Goal: Task Accomplishment & Management: Use online tool/utility

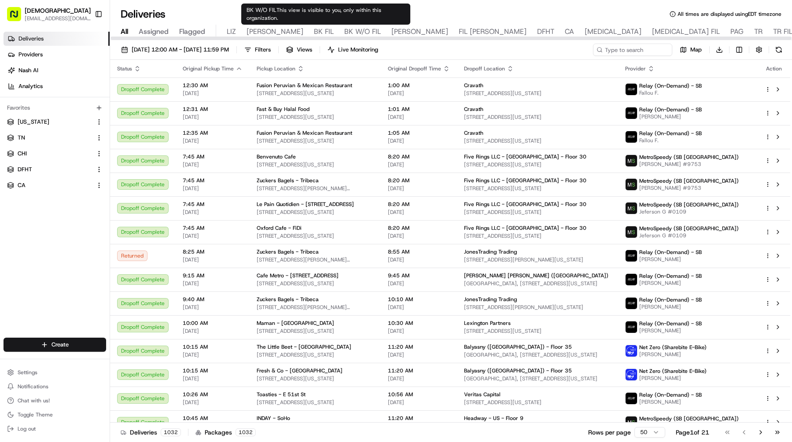
click at [314, 32] on span "BK FIL" at bounding box center [324, 31] width 20 height 11
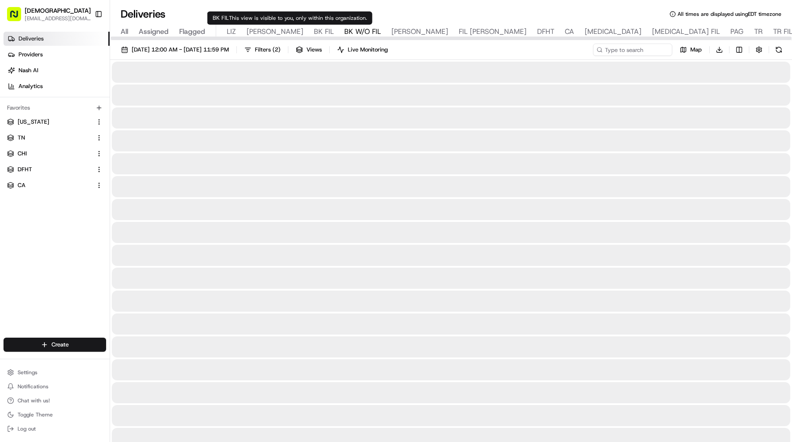
click at [344, 33] on span "BK W/O FIL" at bounding box center [362, 31] width 37 height 11
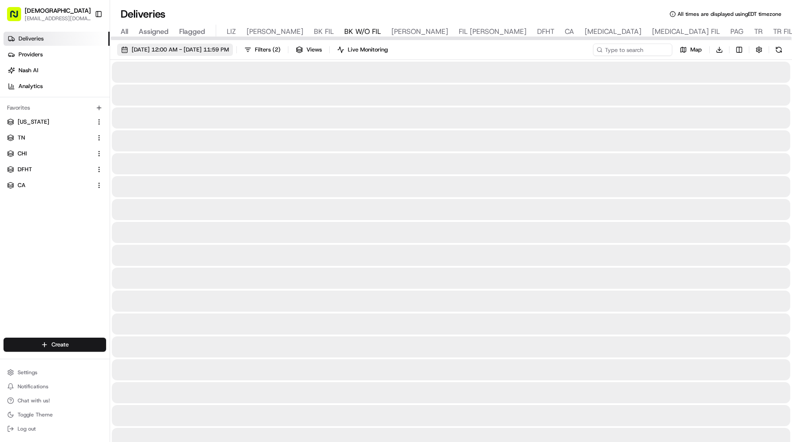
click at [228, 50] on span "08/21/2025 12:00 AM - 08/21/2025 11:59 PM" at bounding box center [180, 50] width 97 height 8
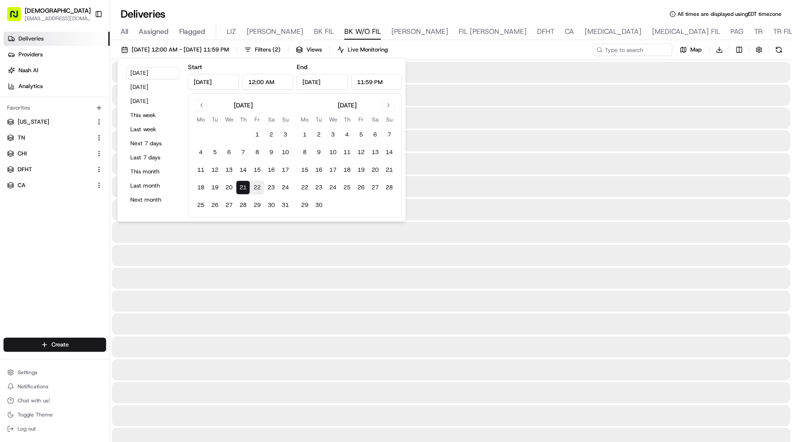
click at [253, 186] on button "22" at bounding box center [257, 187] width 14 height 14
type input "Aug 22, 2025"
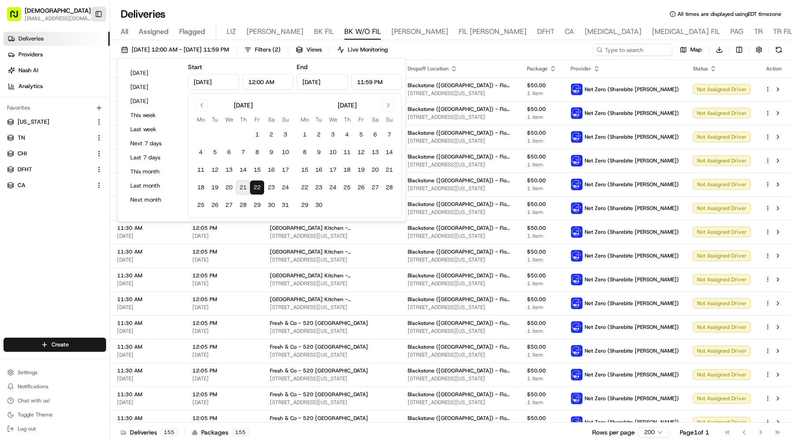
click at [100, 18] on button "Toggle Sidebar" at bounding box center [98, 14] width 15 height 15
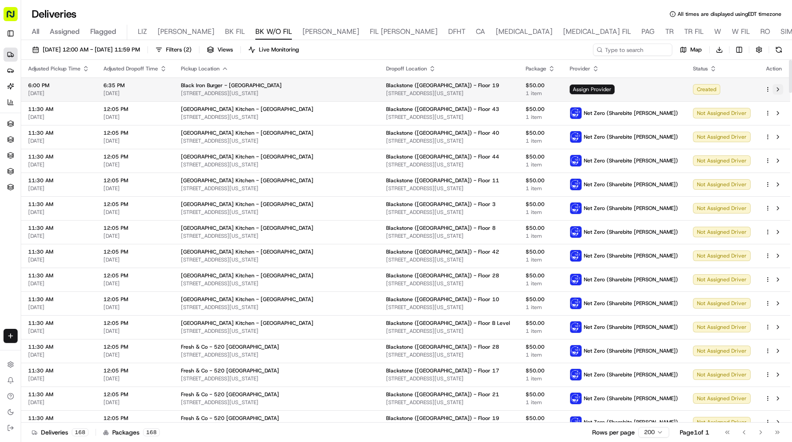
click at [778, 89] on button at bounding box center [777, 89] width 11 height 11
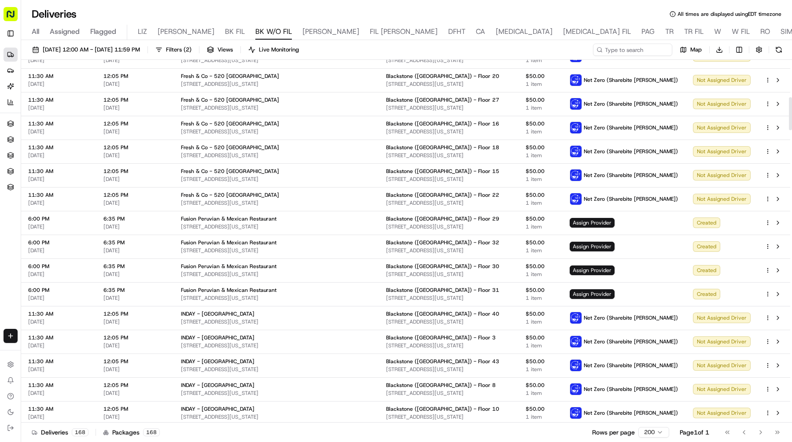
scroll to position [412, 0]
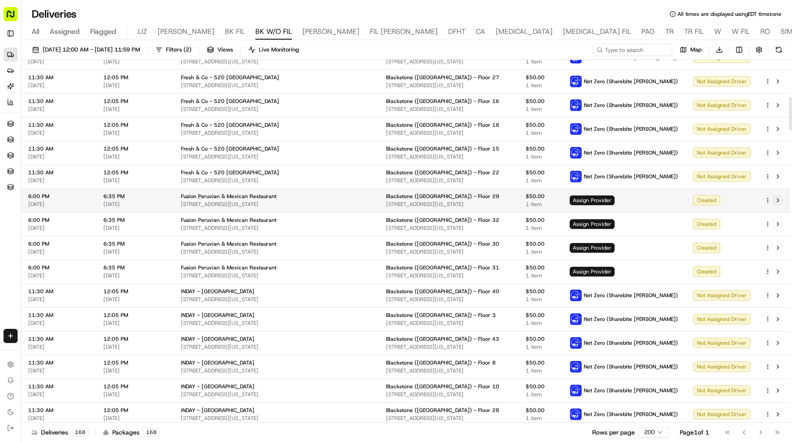
click at [775, 198] on button at bounding box center [777, 200] width 11 height 11
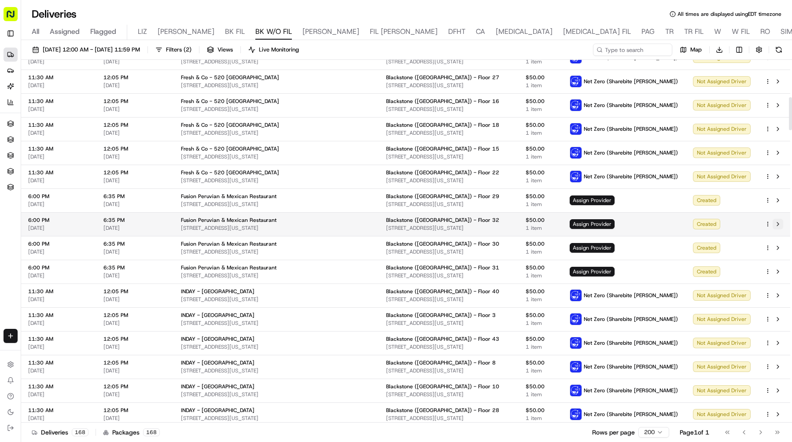
click at [777, 223] on button at bounding box center [777, 224] width 11 height 11
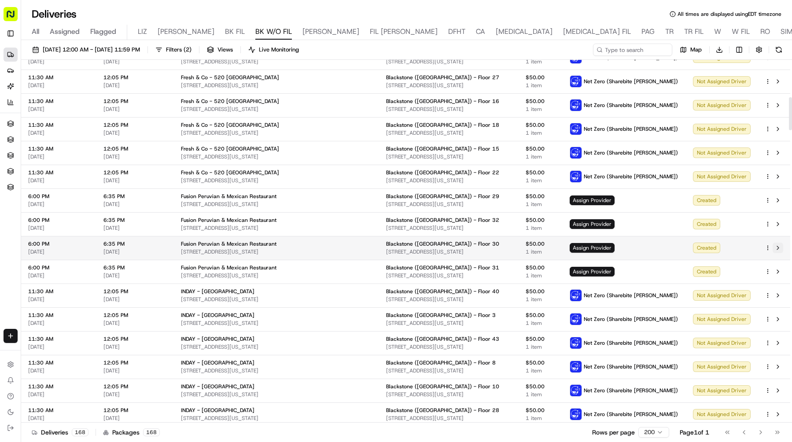
click at [779, 247] on button at bounding box center [777, 247] width 11 height 11
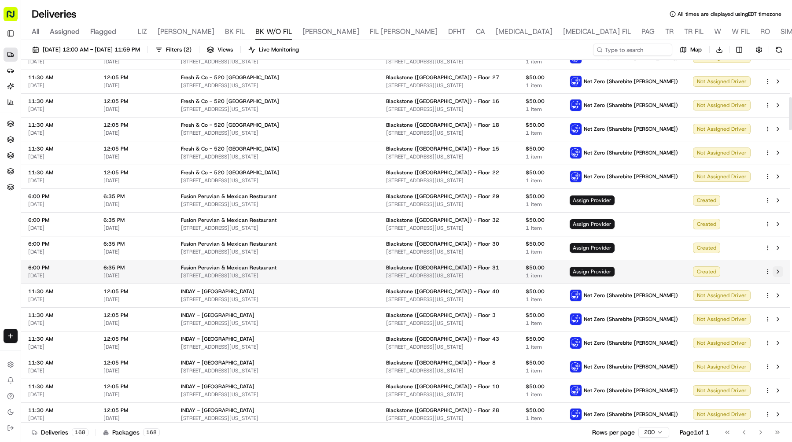
click at [779, 272] on button at bounding box center [777, 271] width 11 height 11
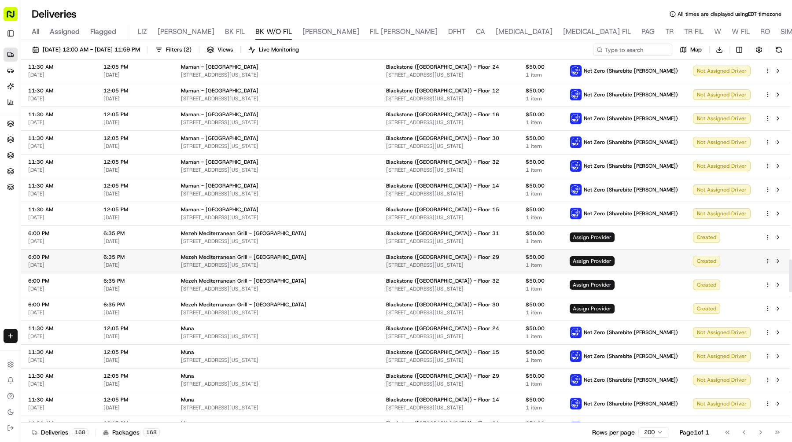
scroll to position [2206, 0]
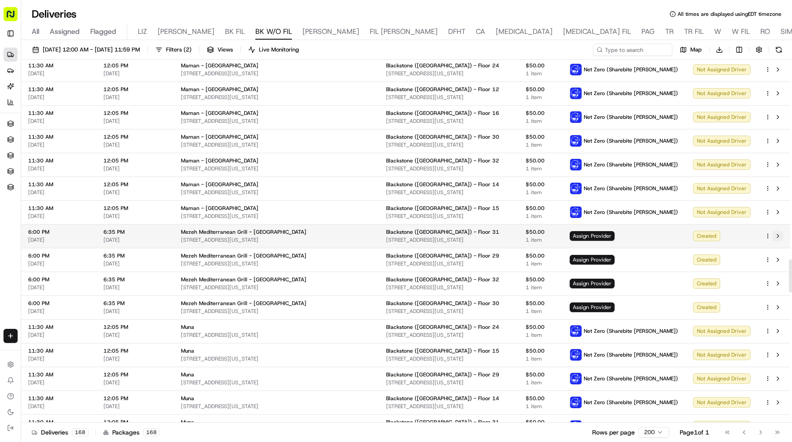
click at [778, 235] on button at bounding box center [777, 236] width 11 height 11
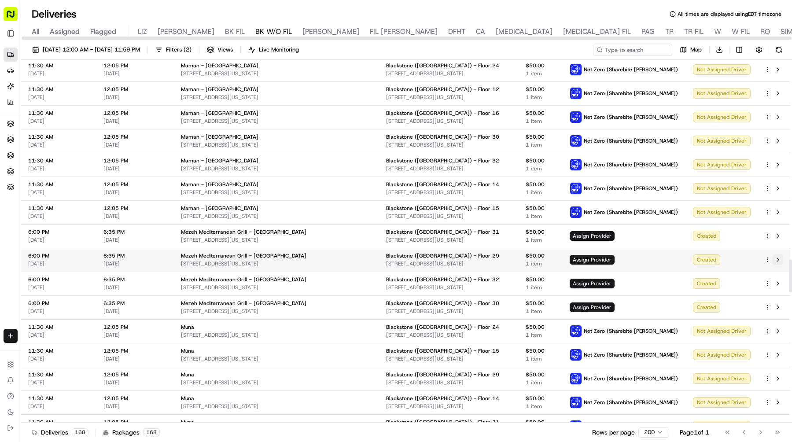
click at [776, 258] on button at bounding box center [777, 259] width 11 height 11
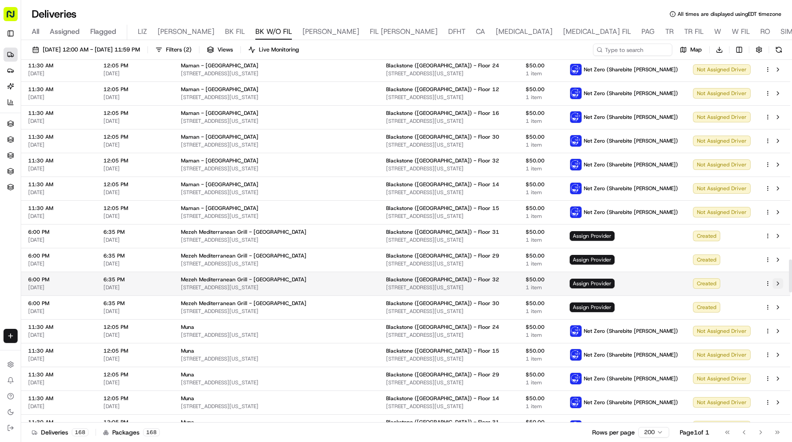
click at [776, 279] on button at bounding box center [777, 283] width 11 height 11
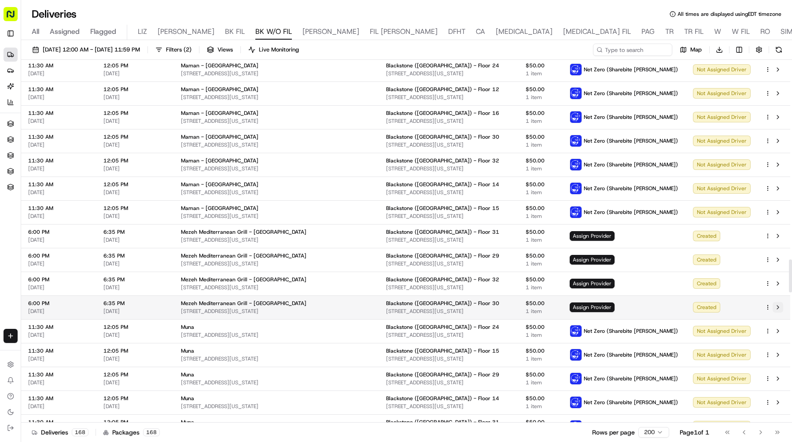
click at [777, 308] on button at bounding box center [777, 307] width 11 height 11
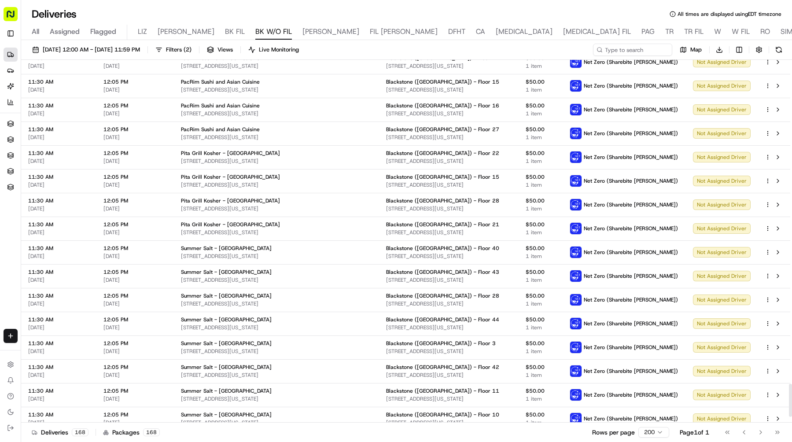
scroll to position [3647, 0]
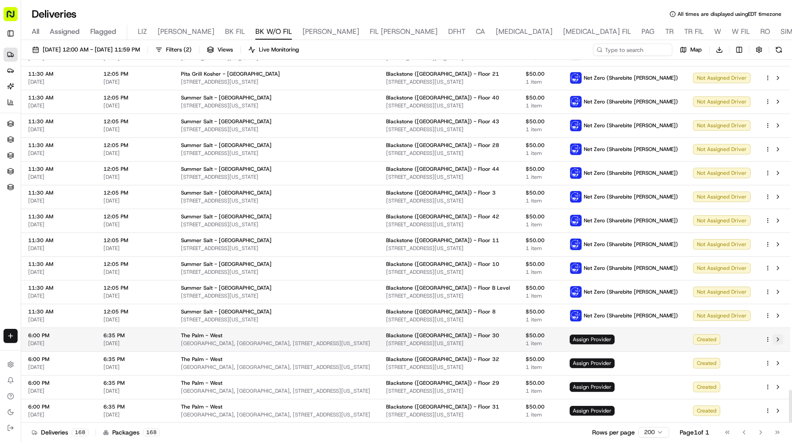
click at [780, 337] on button at bounding box center [777, 339] width 11 height 11
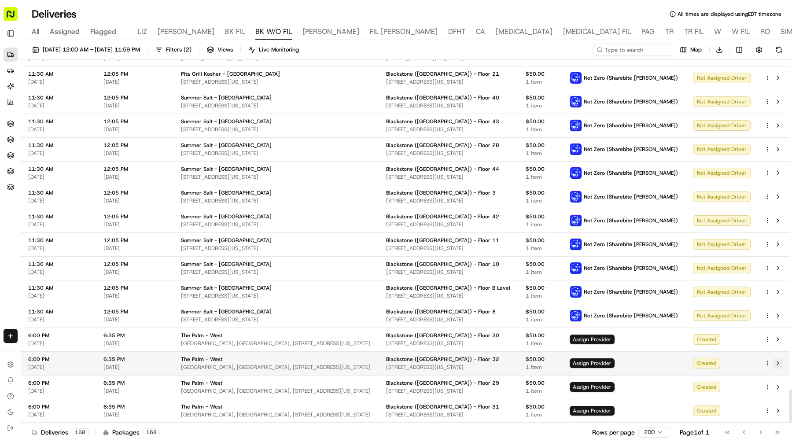
click at [779, 359] on button at bounding box center [777, 363] width 11 height 11
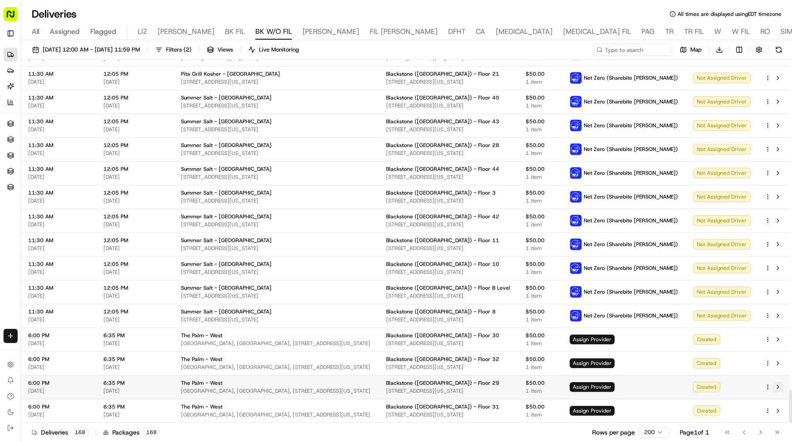
click at [780, 388] on button at bounding box center [777, 386] width 11 height 11
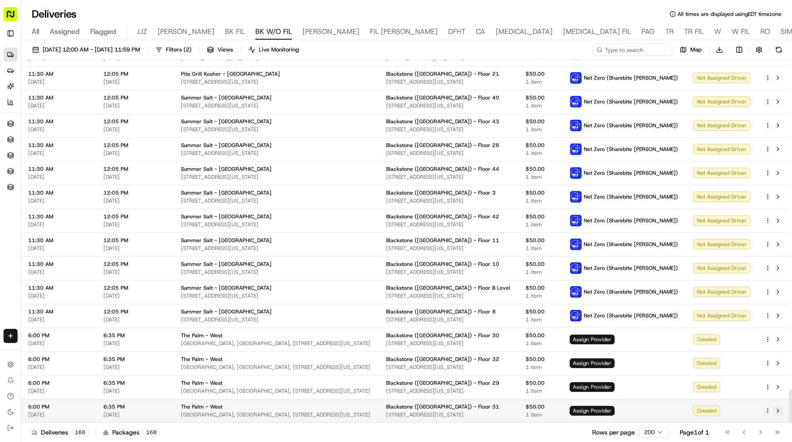
click at [778, 411] on button at bounding box center [777, 410] width 11 height 11
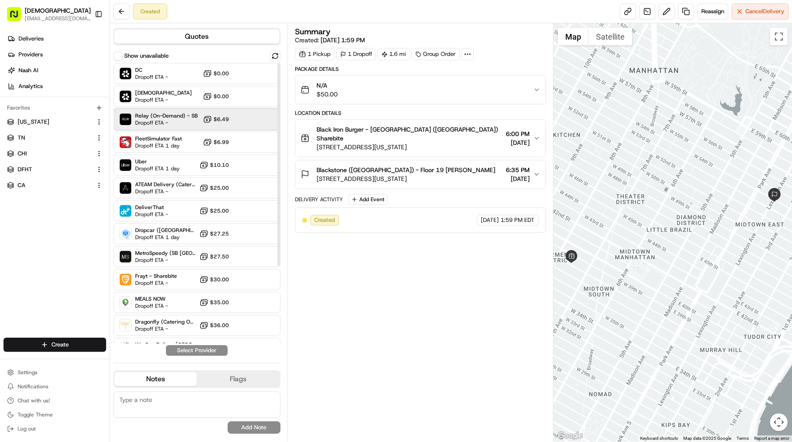
click at [186, 120] on span "Dropoff ETA -" at bounding box center [166, 122] width 62 height 7
click at [213, 349] on button "Assign Provider" at bounding box center [196, 350] width 62 height 11
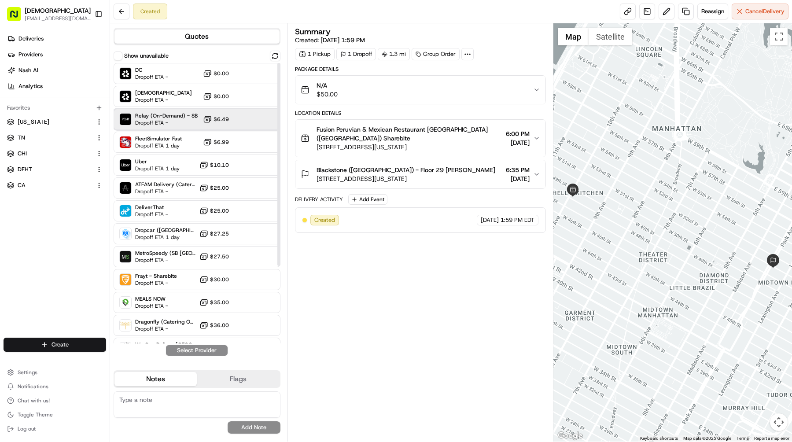
click at [188, 118] on span "Relay (On-Demand) - SB" at bounding box center [166, 115] width 62 height 7
click at [221, 353] on button "Assign Provider" at bounding box center [196, 350] width 62 height 11
click at [205, 120] on icon at bounding box center [207, 119] width 9 height 9
click at [217, 349] on button "Assign Provider" at bounding box center [196, 350] width 62 height 11
click at [191, 122] on span "Dropoff ETA -" at bounding box center [166, 122] width 62 height 7
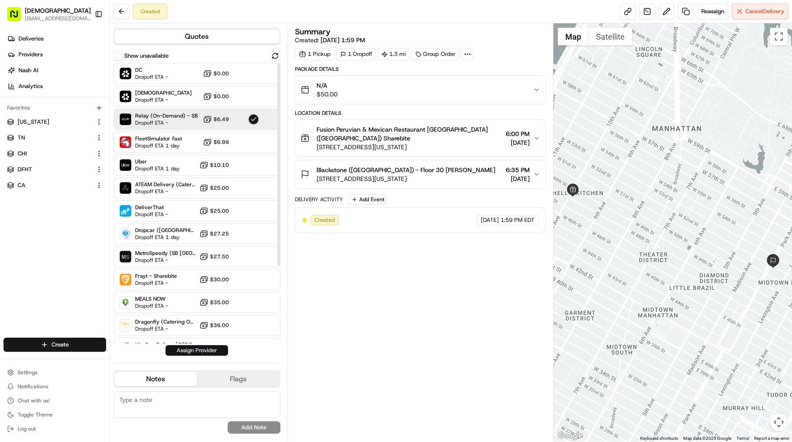
click at [212, 352] on button "Assign Provider" at bounding box center [196, 350] width 62 height 11
click at [129, 123] on img at bounding box center [125, 119] width 11 height 11
click at [211, 350] on button "Assign Provider" at bounding box center [196, 350] width 62 height 11
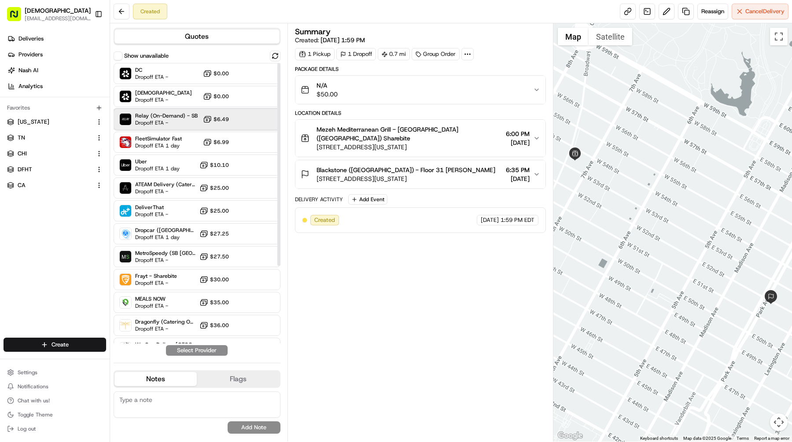
click at [170, 120] on span "Dropoff ETA -" at bounding box center [166, 122] width 62 height 7
click at [212, 345] on button "Assign Provider" at bounding box center [196, 350] width 62 height 11
click at [172, 124] on span "Dropoff ETA -" at bounding box center [166, 122] width 62 height 7
click at [212, 355] on button "Assign Provider" at bounding box center [196, 350] width 62 height 11
click at [178, 121] on span "Dropoff ETA -" at bounding box center [166, 122] width 62 height 7
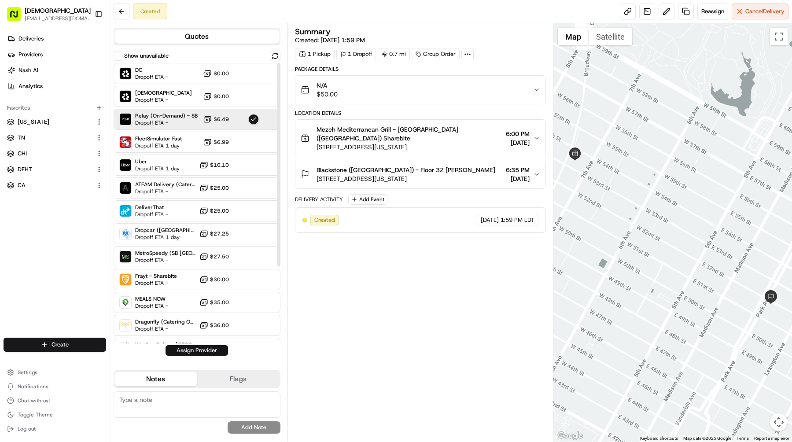
click at [210, 352] on button "Assign Provider" at bounding box center [196, 350] width 62 height 11
click at [164, 120] on span "Dropoff ETA -" at bounding box center [166, 122] width 62 height 7
click at [215, 352] on button "Assign Provider" at bounding box center [196, 350] width 62 height 11
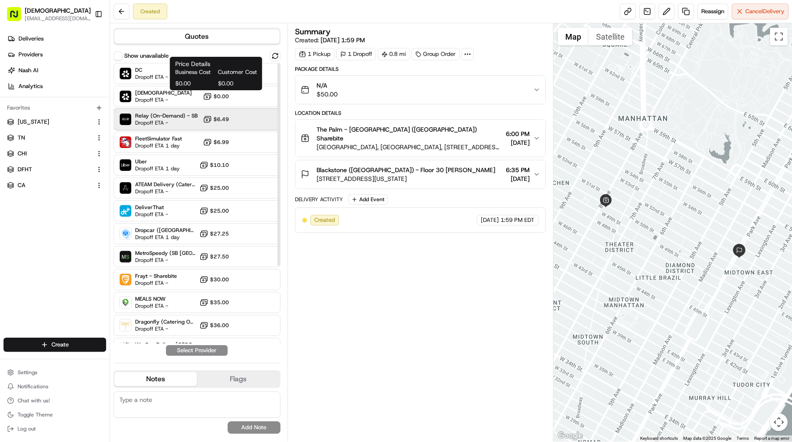
click at [194, 117] on span "Relay (On-Demand) - SB" at bounding box center [166, 115] width 62 height 7
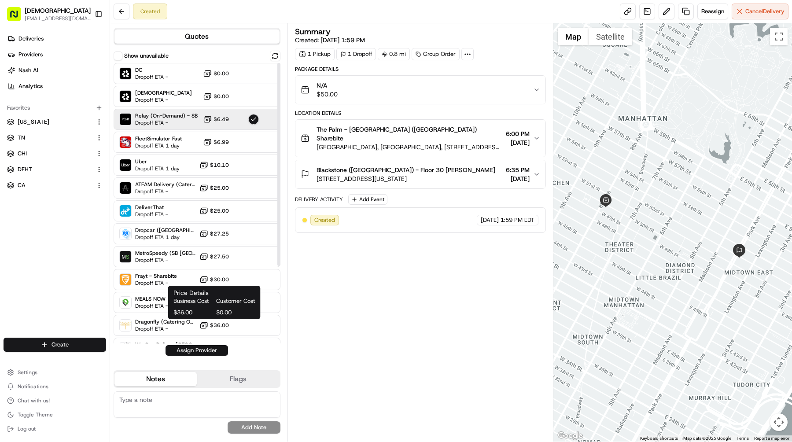
click at [213, 345] on button "Assign Provider" at bounding box center [196, 350] width 62 height 11
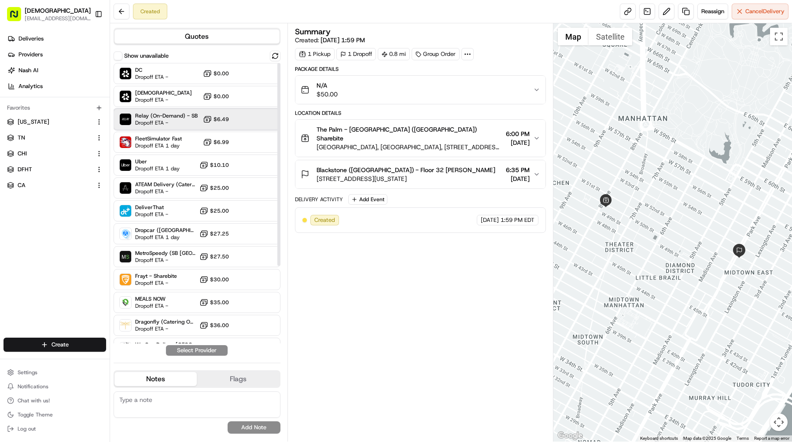
click at [179, 122] on span "Dropoff ETA -" at bounding box center [166, 122] width 62 height 7
click at [219, 353] on button "Assign Provider" at bounding box center [196, 350] width 62 height 11
click at [172, 118] on span "Relay (On-Demand) - SB" at bounding box center [166, 115] width 62 height 7
click at [207, 357] on div "Quotes Show unavailable DC Dropoff ETA - $0.00 Sharebite Dropoff ETA - $0.00 Re…" at bounding box center [198, 232] width 177 height 418
click at [208, 353] on button "Assign Provider" at bounding box center [196, 350] width 62 height 11
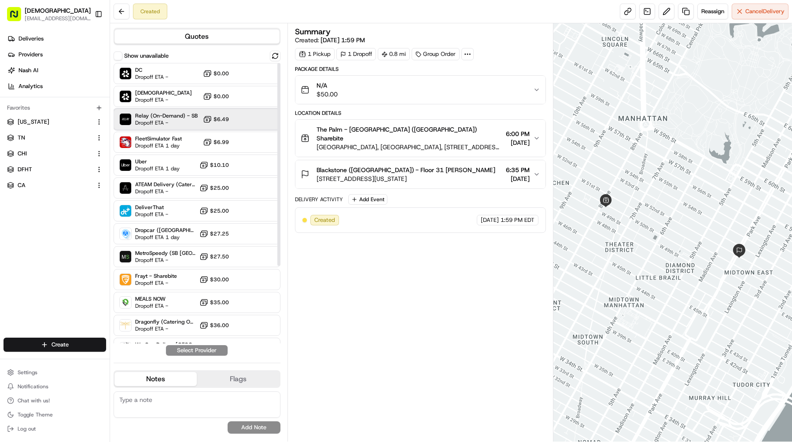
click at [172, 112] on span "Relay (On-Demand) - SB" at bounding box center [166, 115] width 62 height 7
click at [204, 353] on button "Assign Provider" at bounding box center [196, 350] width 62 height 11
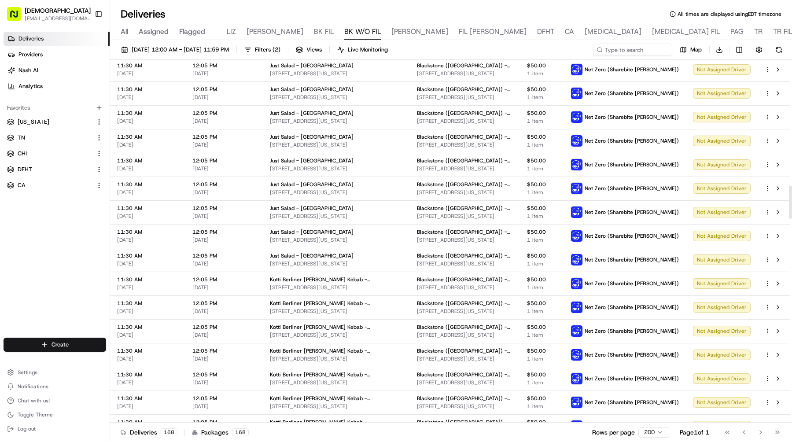
scroll to position [1398, 0]
click at [280, 47] on span "Filters ( 2 )" at bounding box center [268, 50] width 26 height 8
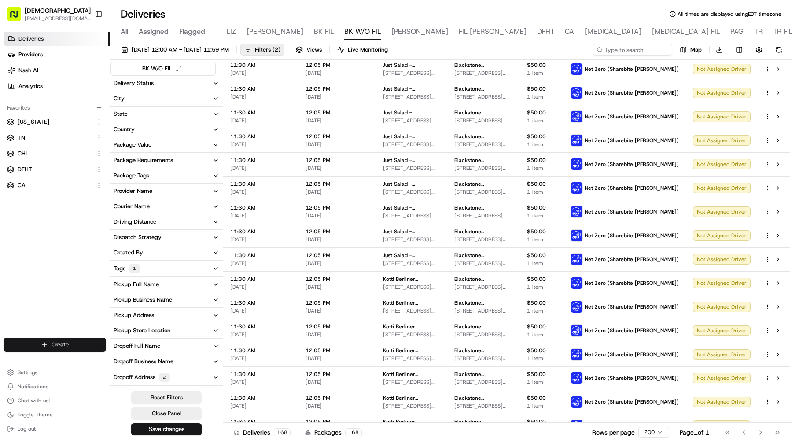
click at [159, 80] on button "Delivery Status" at bounding box center [166, 83] width 113 height 15
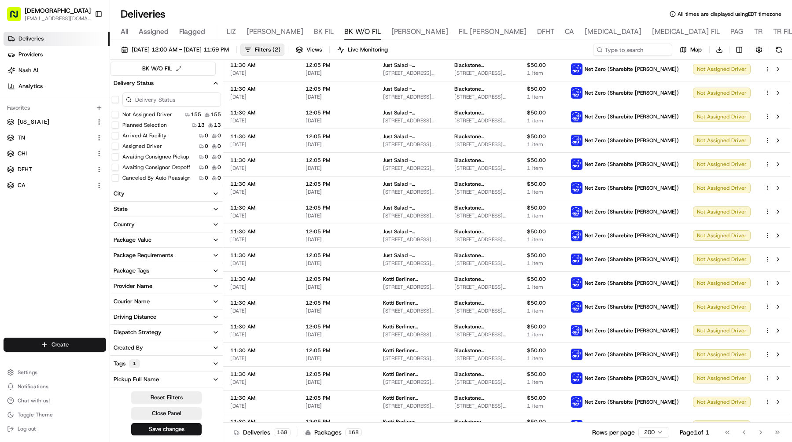
click at [166, 285] on button "Provider Name" at bounding box center [166, 286] width 113 height 15
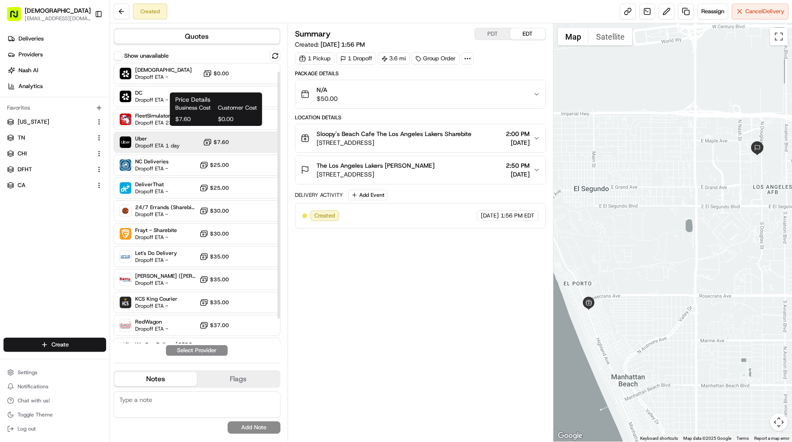
scroll to position [38, 0]
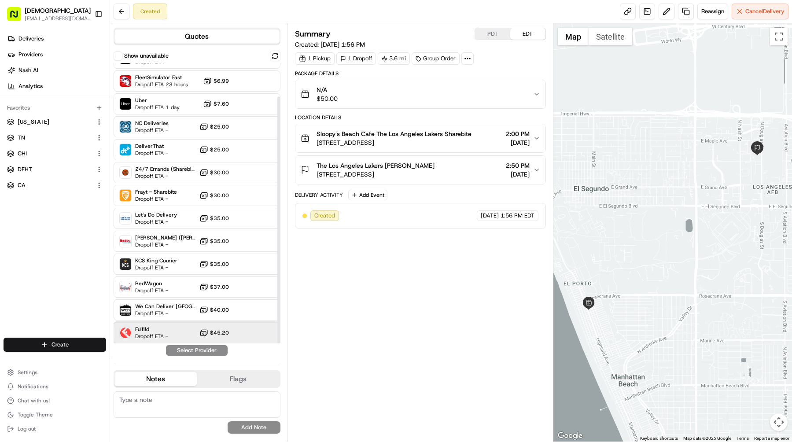
click at [214, 327] on div "Fulflld Dropoff ETA - $45.20" at bounding box center [197, 332] width 167 height 21
click at [214, 350] on button "Assign Provider" at bounding box center [196, 350] width 62 height 11
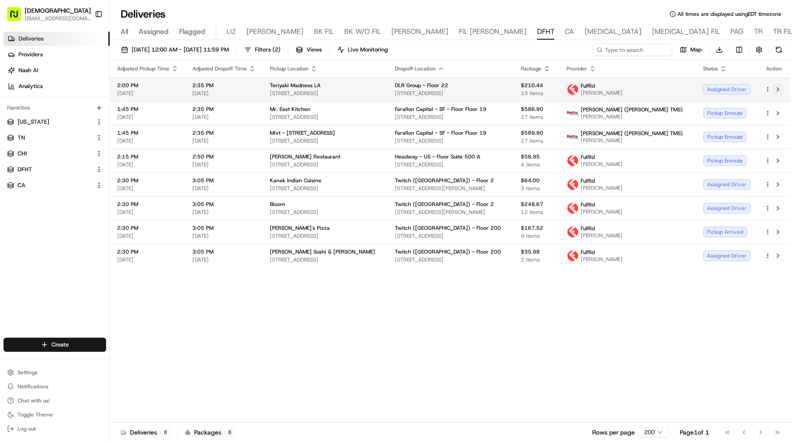
click at [780, 90] on button at bounding box center [777, 89] width 11 height 11
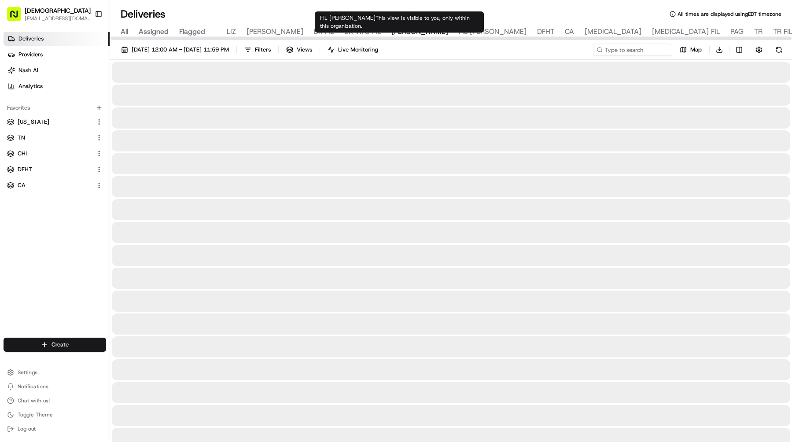
click at [537, 32] on span "DFHT" at bounding box center [545, 31] width 17 height 11
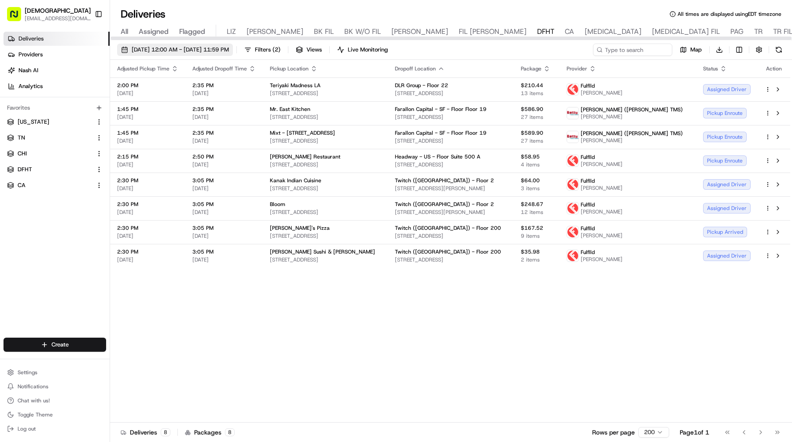
click at [210, 45] on button "08/21/2025 12:00 AM - 08/21/2025 11:59 PM" at bounding box center [175, 50] width 116 height 12
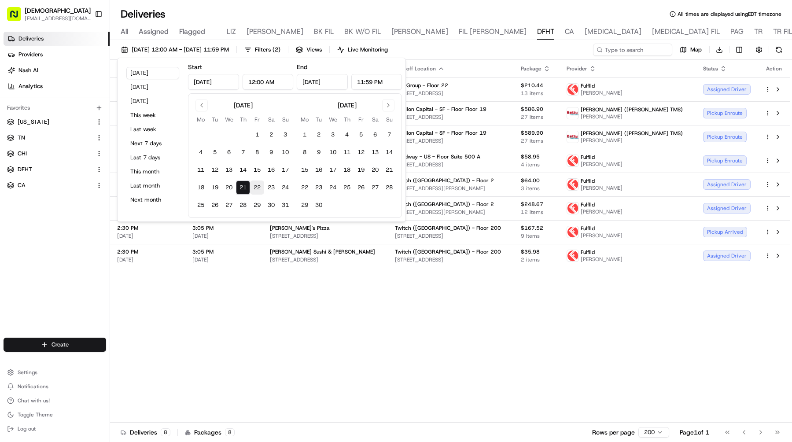
click at [259, 189] on button "22" at bounding box center [257, 187] width 14 height 14
type input "Aug 22, 2025"
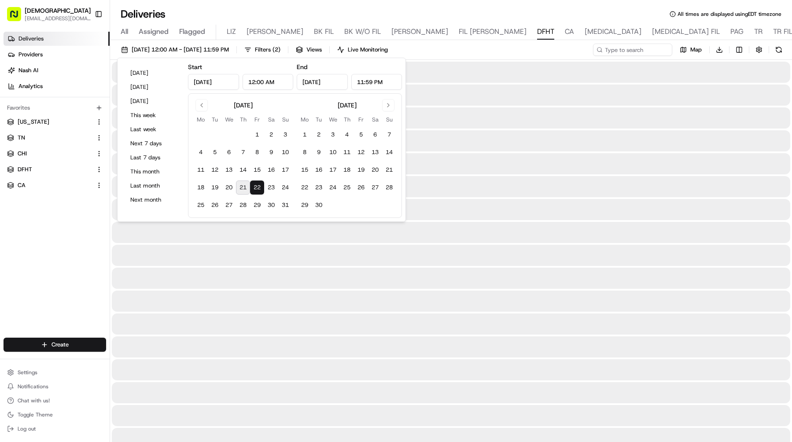
click at [259, 189] on button "22" at bounding box center [257, 187] width 14 height 14
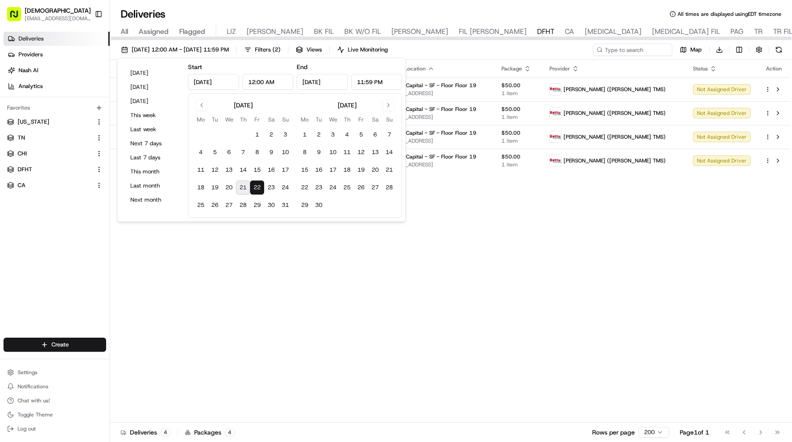
click at [227, 37] on div at bounding box center [450, 38] width 681 height 3
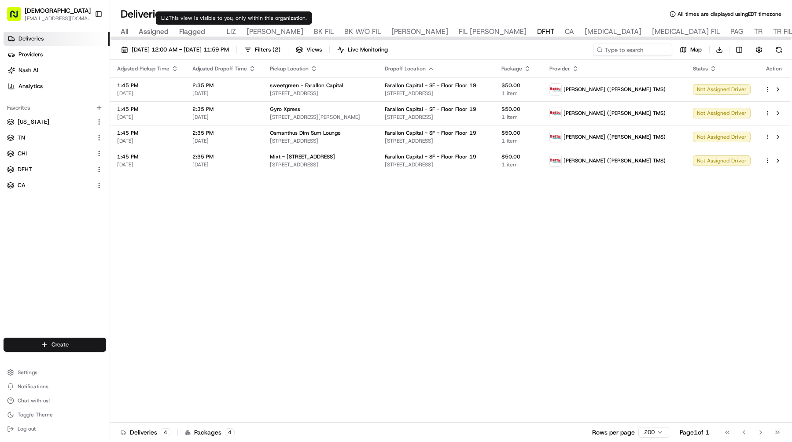
click at [228, 33] on span "LIZ" at bounding box center [231, 31] width 9 height 11
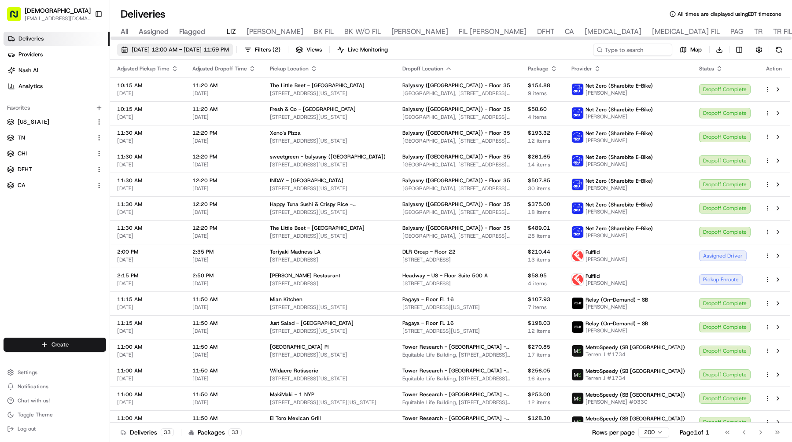
click at [203, 51] on span "08/21/2025 12:00 AM - 08/21/2025 11:59 PM" at bounding box center [180, 50] width 97 height 8
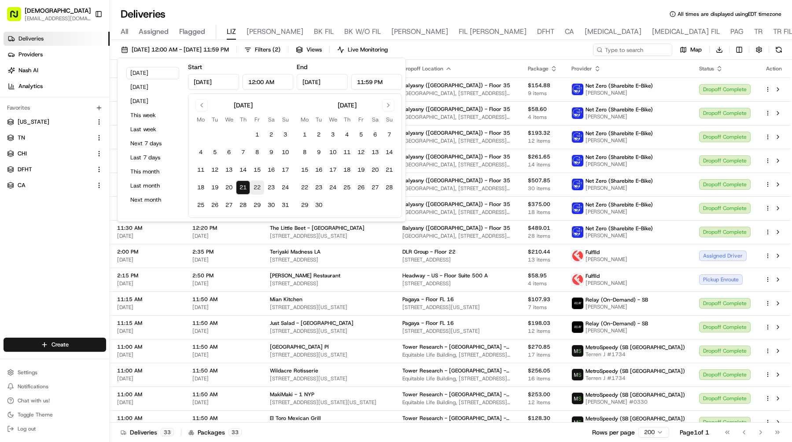
click at [258, 186] on button "22" at bounding box center [257, 187] width 14 height 14
type input "Aug 22, 2025"
click at [258, 186] on button "22" at bounding box center [257, 187] width 14 height 14
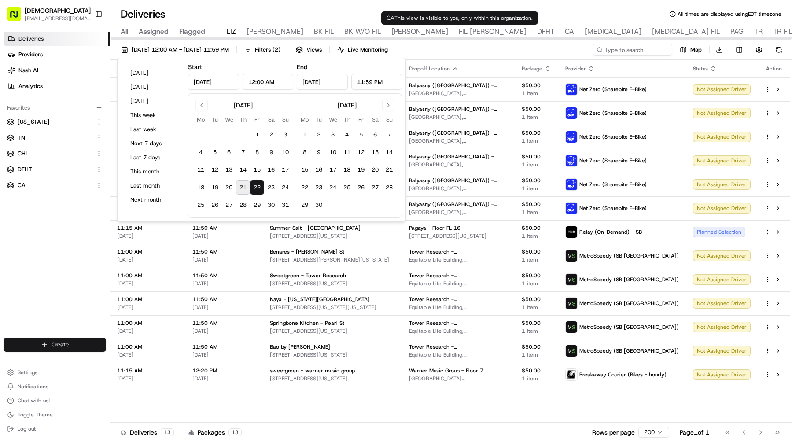
click at [466, 48] on div "08/22/2025 12:00 AM - 08/22/2025 11:59 PM Filters ( 2 ) Views Live Monitoring M…" at bounding box center [451, 52] width 682 height 16
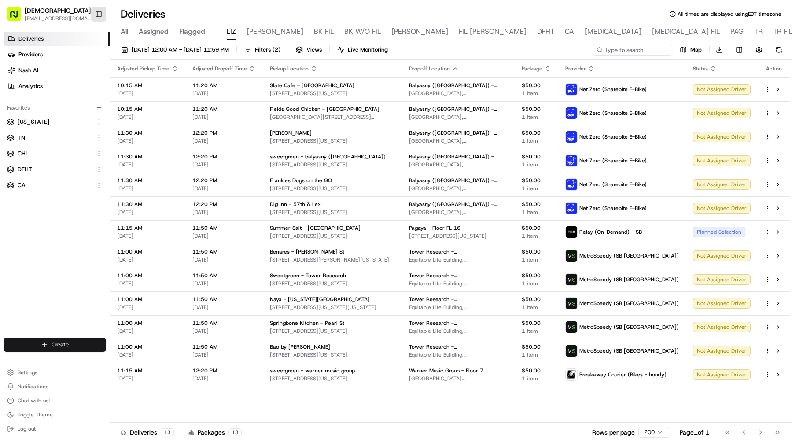
click at [102, 9] on button "Toggle Sidebar" at bounding box center [98, 14] width 15 height 15
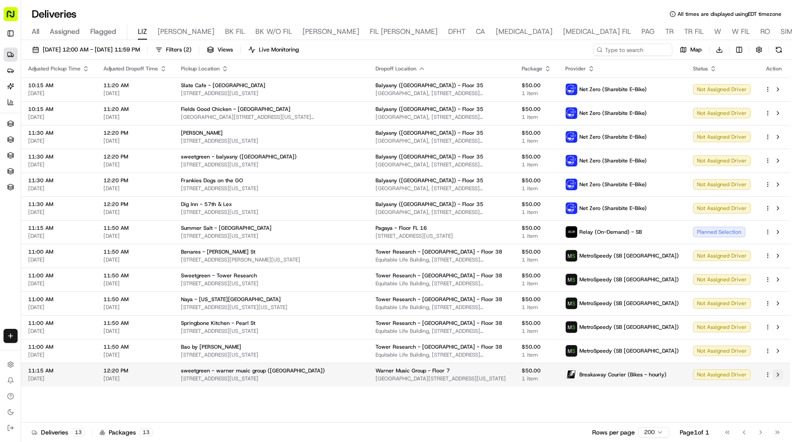
click at [778, 373] on button at bounding box center [777, 374] width 11 height 11
click at [191, 47] on span "Filters ( 2 )" at bounding box center [179, 50] width 26 height 8
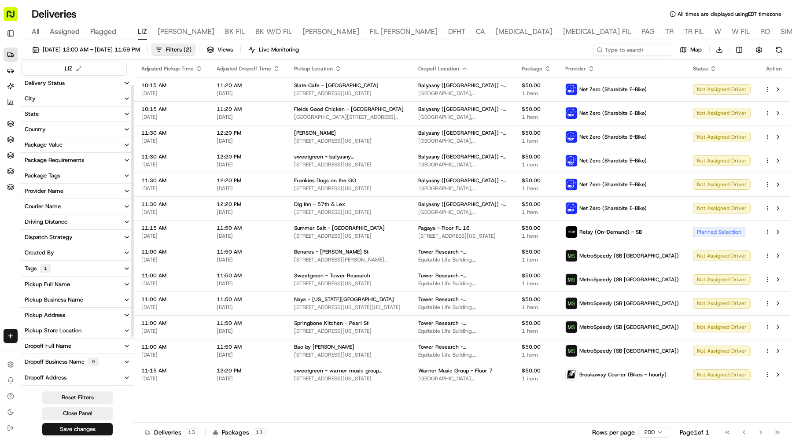
scroll to position [20, 0]
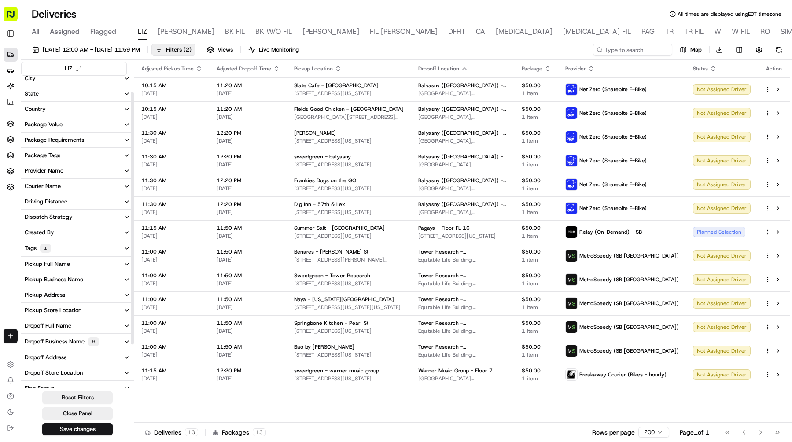
click at [75, 335] on button "Dropoff Business Name 9" at bounding box center [77, 342] width 113 height 16
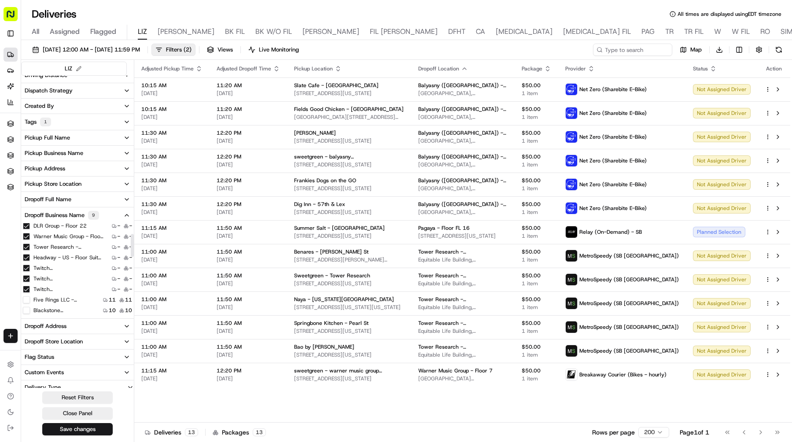
scroll to position [45, 0]
click at [602, 53] on input at bounding box center [619, 50] width 106 height 12
click at [612, 52] on input at bounding box center [619, 50] width 106 height 12
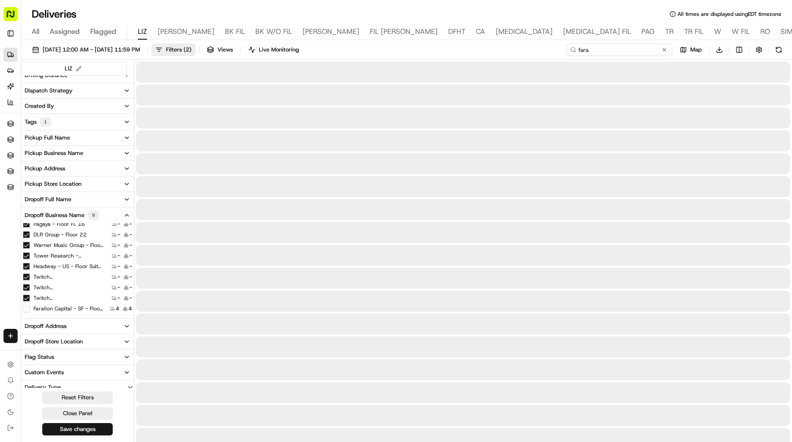
scroll to position [33, 0]
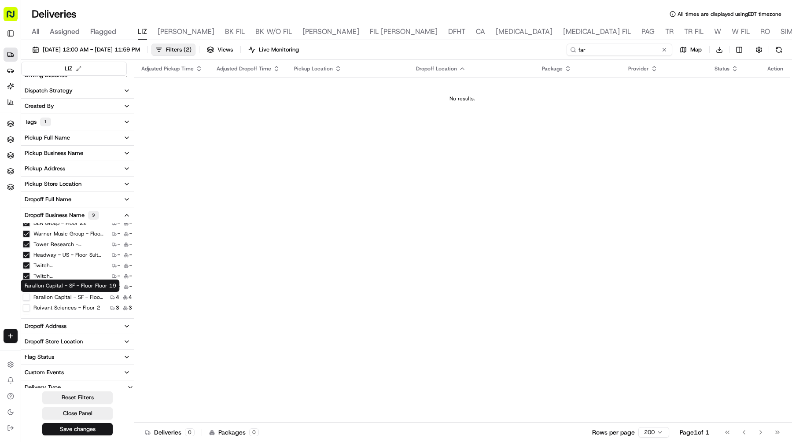
type input "far"
click at [27, 297] on 19 "Farallon Capital - SF - Floor Floor 19" at bounding box center [26, 296] width 7 height 7
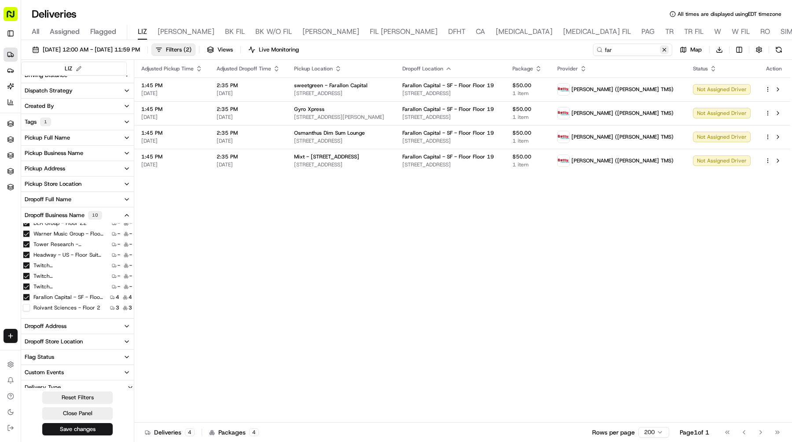
click at [662, 48] on button at bounding box center [664, 49] width 9 height 9
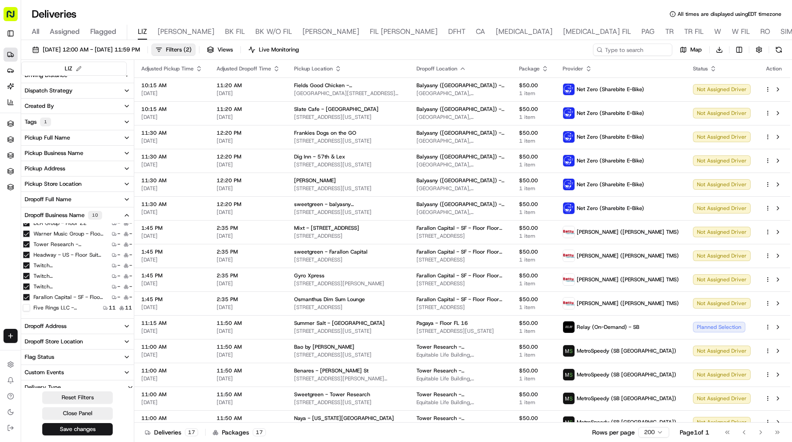
click at [97, 421] on div "Reset Filters Close Panel Save changes" at bounding box center [77, 413] width 113 height 44
click at [96, 427] on button "Save changes" at bounding box center [77, 429] width 70 height 12
click at [130, 52] on span "08/22/2025 12:00 AM - 08/22/2025 11:59 PM" at bounding box center [91, 50] width 97 height 8
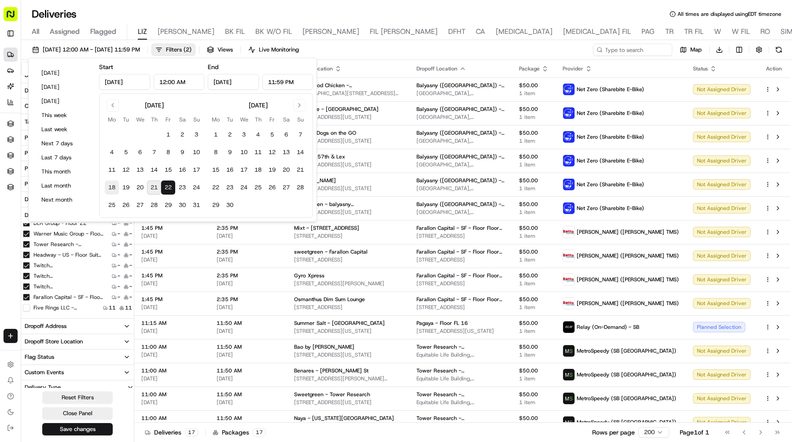
click at [110, 186] on button "18" at bounding box center [112, 187] width 14 height 14
type input "Aug 18, 2025"
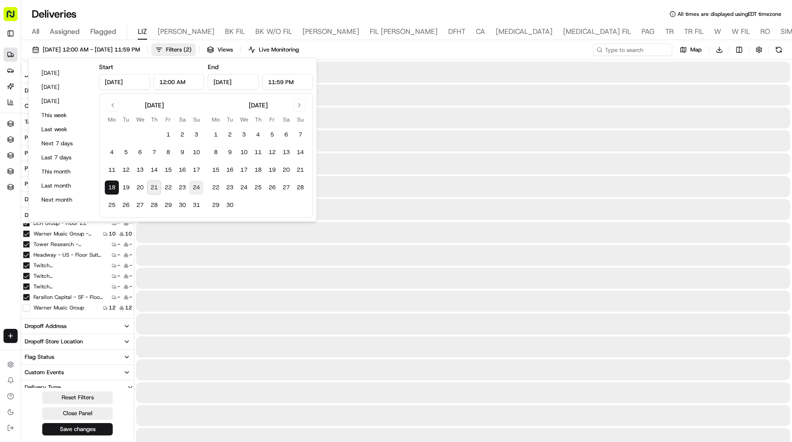
click at [193, 185] on button "24" at bounding box center [196, 187] width 14 height 14
type input "Aug 24, 2025"
click at [454, 6] on div "Deliveries All times are displayed using EDT timezone All Assigned Flagged LIZ …" at bounding box center [406, 221] width 770 height 442
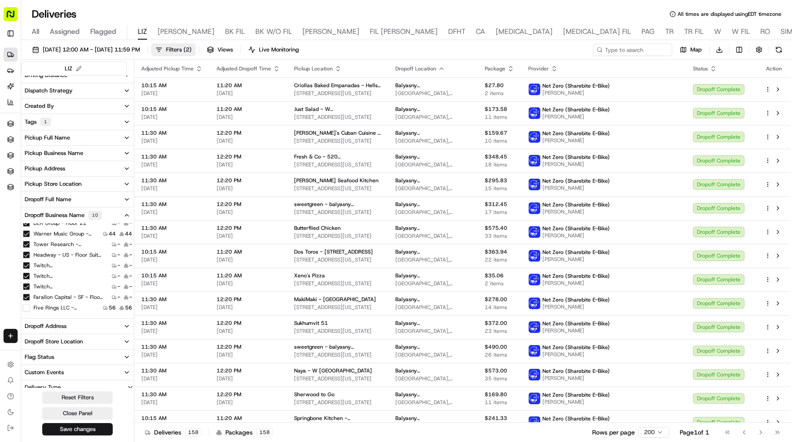
click at [26, 286] on \(USA\) "Twitch (USA)" at bounding box center [26, 286] width 7 height 7
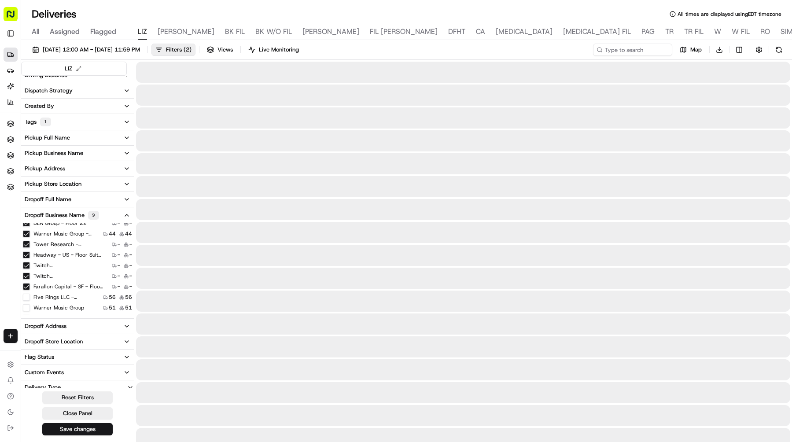
click at [23, 275] on 200 "Twitch (USA) - Floor 200" at bounding box center [26, 275] width 7 height 7
click at [23, 266] on 2 "Twitch (USA) - Floor 2" at bounding box center [26, 265] width 7 height 7
click at [26, 253] on A "Headway - US - Floor Suite 500 A" at bounding box center [26, 254] width 7 height 7
click at [26, 254] on 19 "Farallon Capital - SF - Floor Floor 19" at bounding box center [26, 254] width 7 height 7
click at [631, 52] on input at bounding box center [619, 50] width 106 height 12
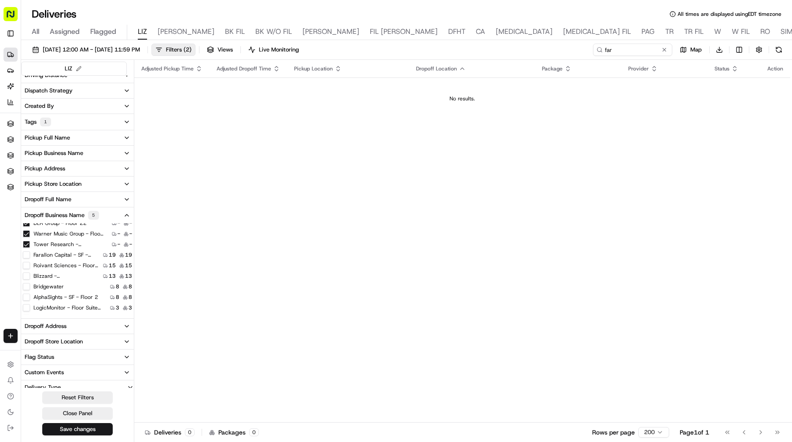
click at [27, 255] on 19 "Farallon Capital - SF - Floor Floor 19" at bounding box center [26, 254] width 7 height 7
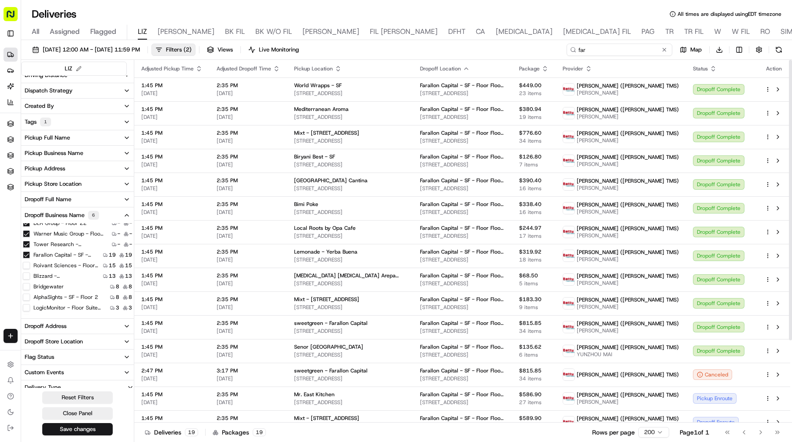
drag, startPoint x: 622, startPoint y: 49, endPoint x: 509, endPoint y: 49, distance: 113.1
click at [509, 49] on div "08/18/2025 12:00 AM - 08/24/2025 11:59 PM Filters ( 2 ) Views Live Monitoring f…" at bounding box center [406, 52] width 770 height 16
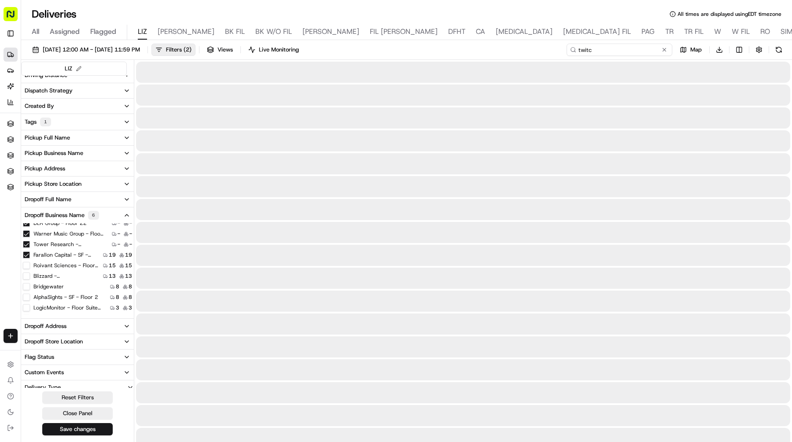
scroll to position [44, 0]
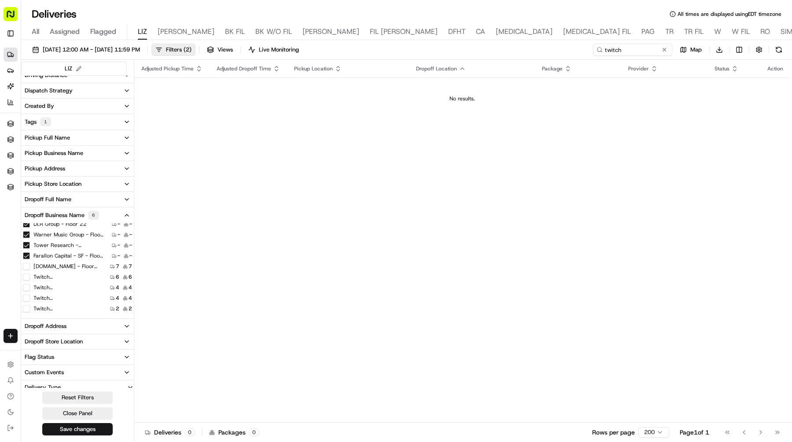
click at [27, 276] on 200 "Twitch (USA) - Floor 200" at bounding box center [26, 276] width 7 height 7
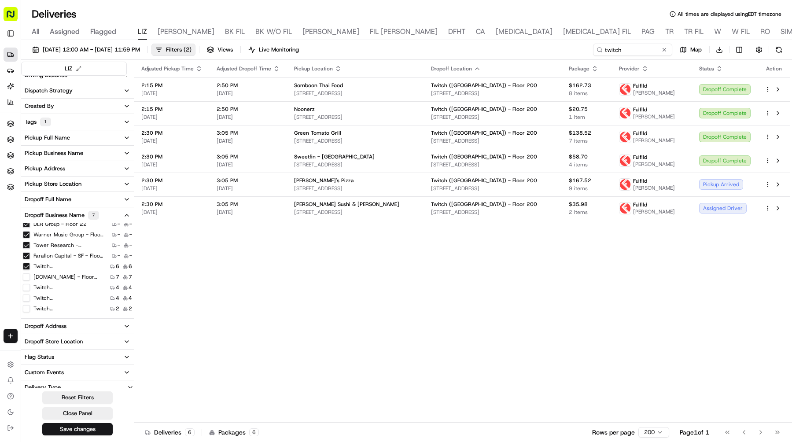
click at [27, 288] on 11th "Twitch (USA) - Floor 11th" at bounding box center [26, 287] width 7 height 7
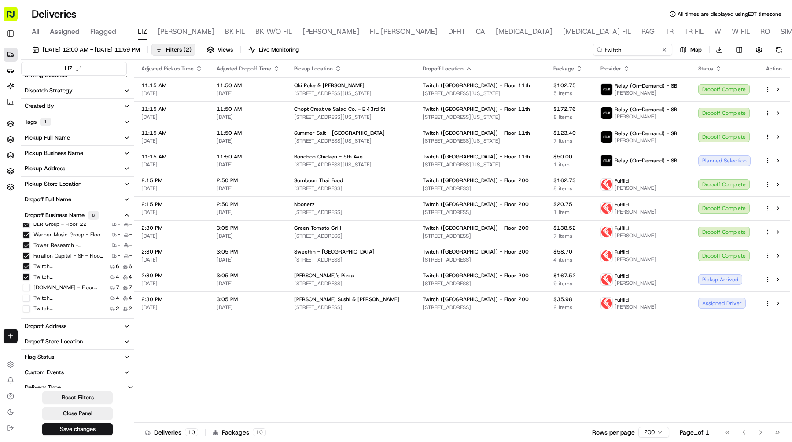
click at [27, 277] on 11th "Twitch (USA) - Floor 11th" at bounding box center [26, 276] width 7 height 7
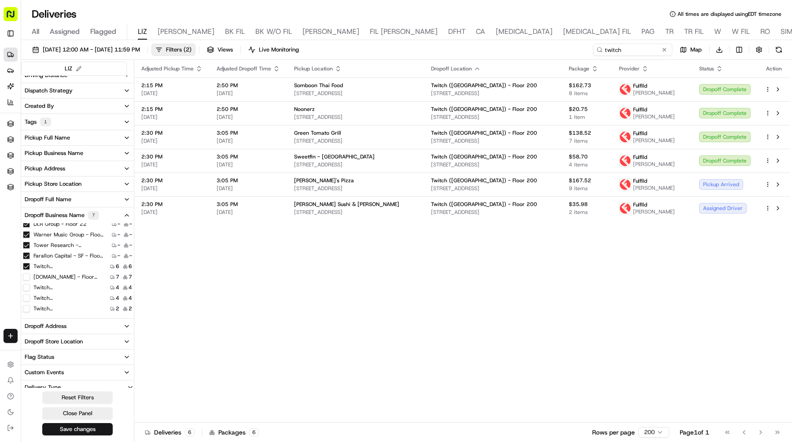
click at [26, 296] on 2 "Twitch (USA) - Floor 2" at bounding box center [26, 297] width 7 height 7
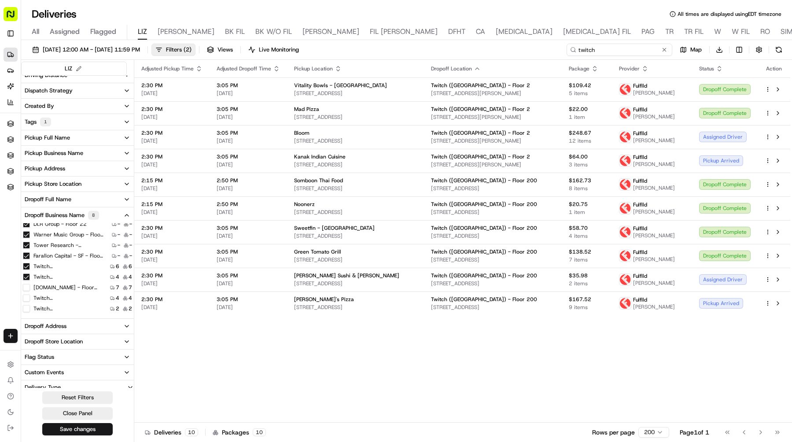
drag, startPoint x: 634, startPoint y: 53, endPoint x: 442, endPoint y: 23, distance: 193.7
click at [442, 23] on div "Deliveries All times are displayed using EDT timezone All Assigned Flagged LIZ …" at bounding box center [406, 221] width 770 height 442
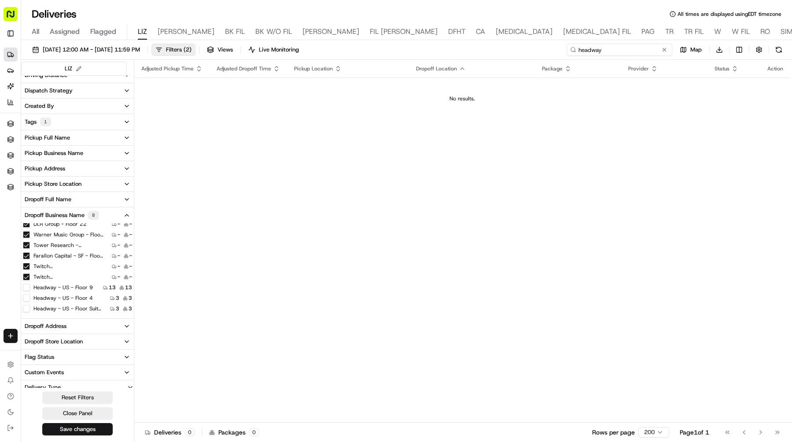
type input "headway"
click at [27, 298] on 4 "Headway - US - Floor 4" at bounding box center [26, 297] width 7 height 7
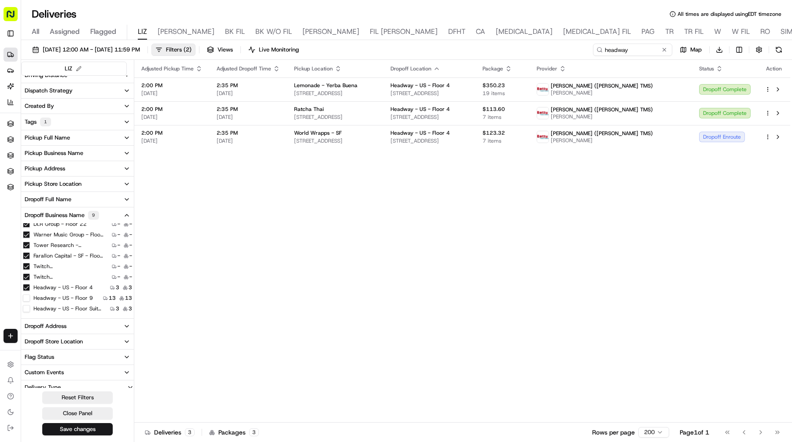
click at [26, 288] on 4 "Headway - US - Floor 4" at bounding box center [26, 287] width 7 height 7
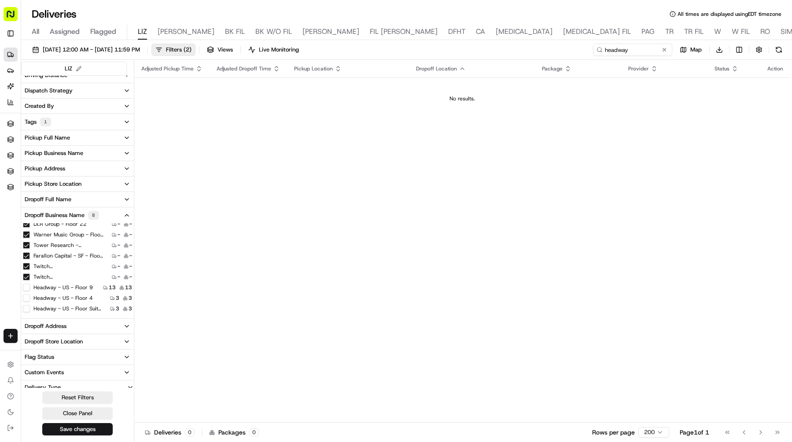
click at [28, 309] on A "Headway - US - Floor Suite 500 A" at bounding box center [26, 308] width 7 height 7
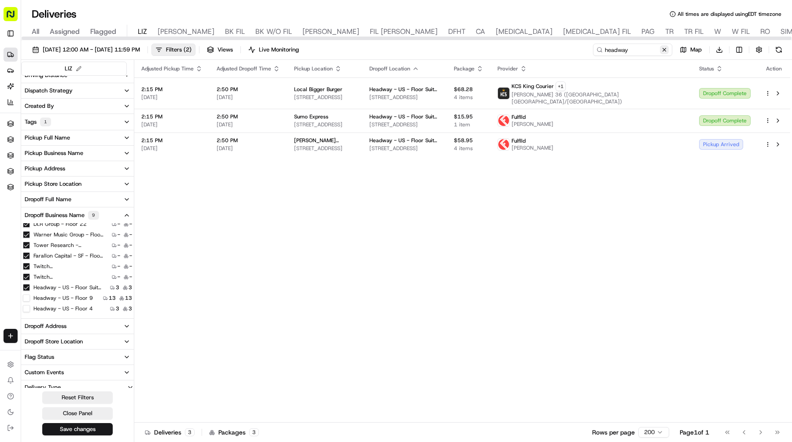
click at [665, 46] on button at bounding box center [664, 49] width 9 height 9
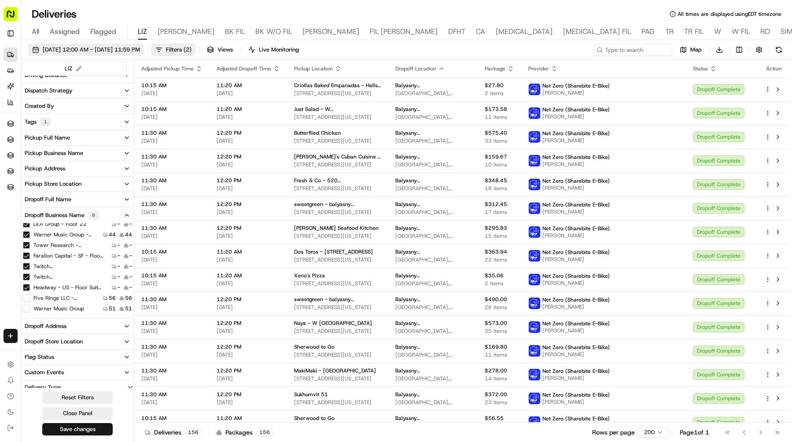
click at [116, 48] on span "08/18/2025 12:00 AM - 08/24/2025 11:59 PM" at bounding box center [91, 50] width 97 height 8
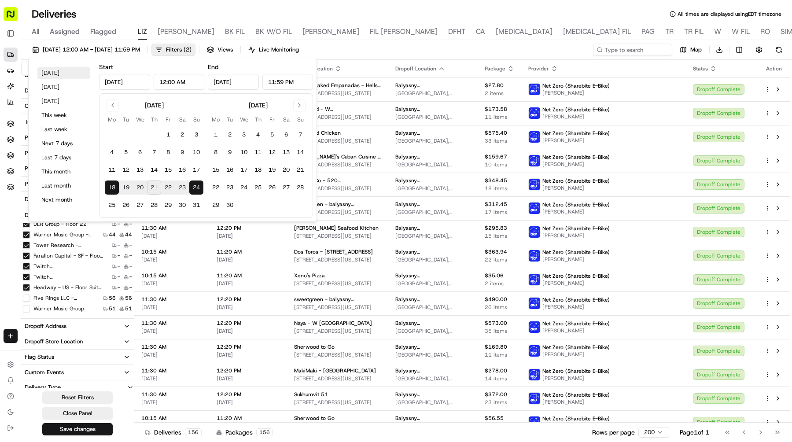
click at [62, 73] on button "Today" at bounding box center [63, 73] width 53 height 12
type input "Aug 21, 2025"
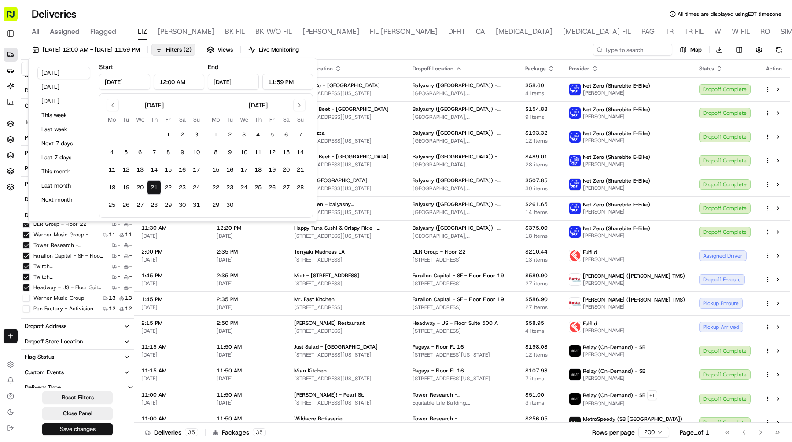
click at [88, 427] on button "Save changes" at bounding box center [77, 429] width 70 height 12
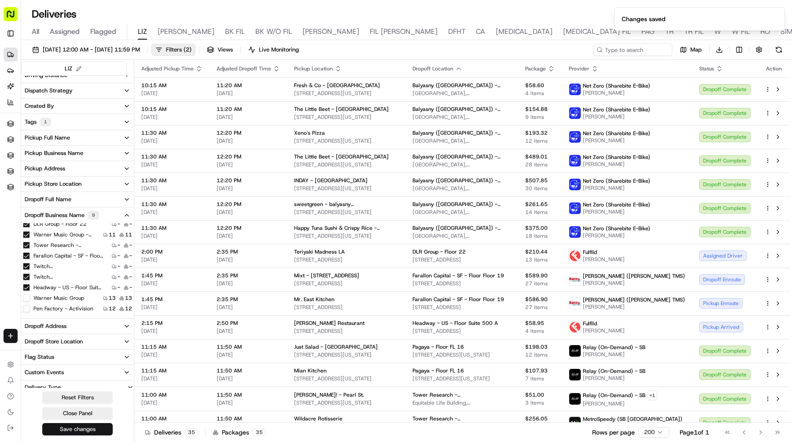
click at [88, 427] on button "Save changes" at bounding box center [77, 429] width 70 height 12
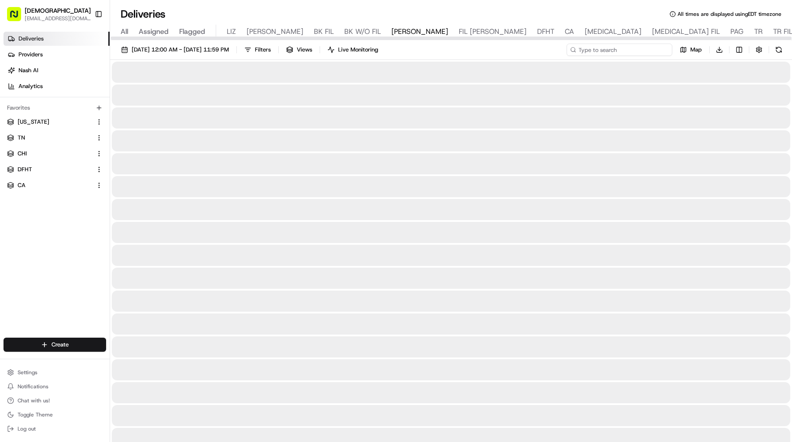
click at [642, 51] on input at bounding box center [619, 50] width 106 height 12
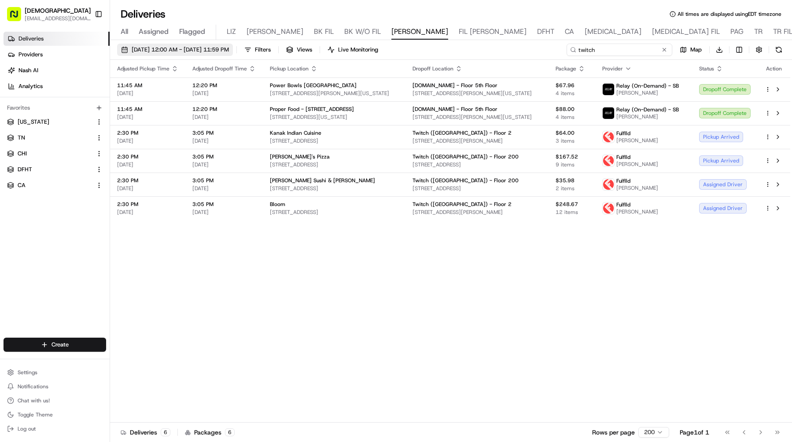
type input "twitch"
click at [196, 51] on span "[DATE] 12:00 AM - [DATE] 11:59 PM" at bounding box center [180, 50] width 97 height 8
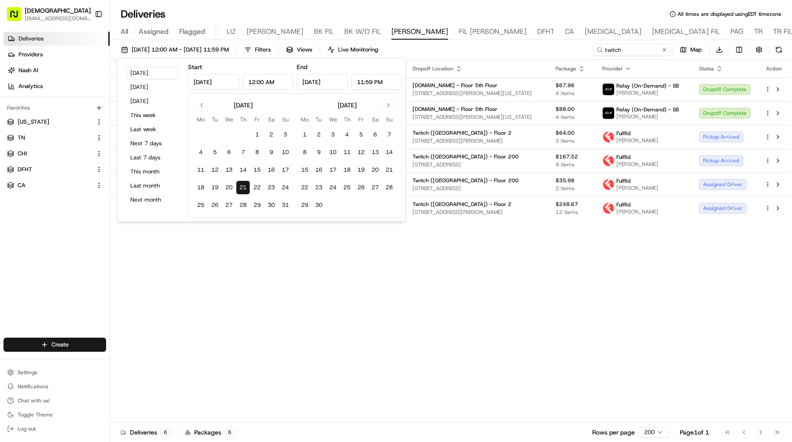
click at [356, 315] on div "Adjusted Pickup Time Adjusted Dropoff Time Pickup Location Dropoff Location Pac…" at bounding box center [450, 241] width 680 height 363
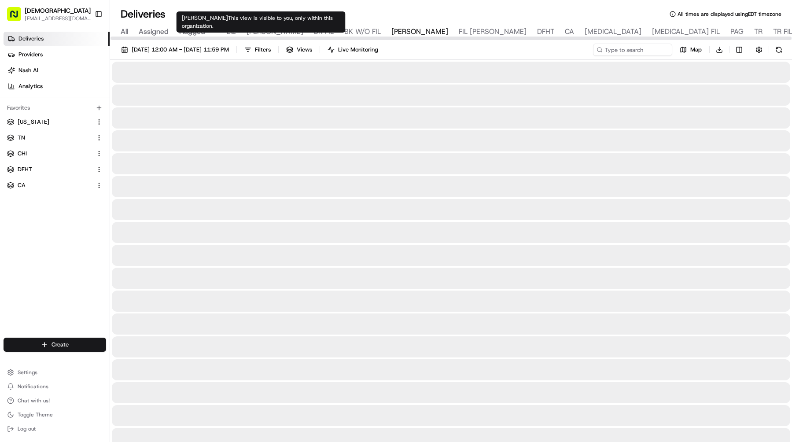
click at [233, 31] on span "LIZ" at bounding box center [231, 31] width 9 height 11
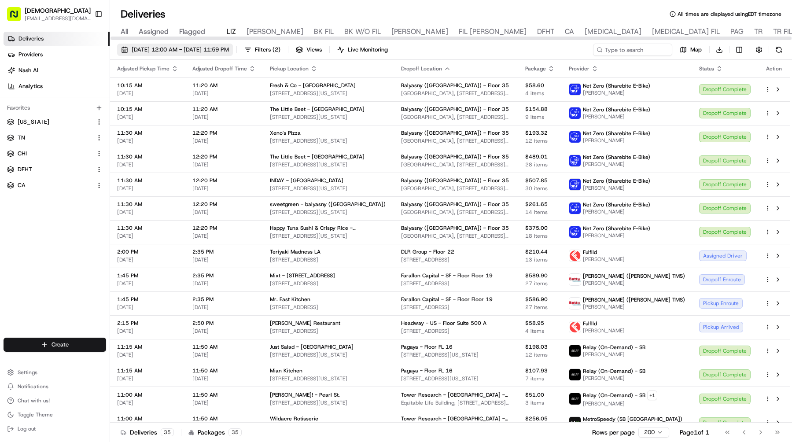
click at [224, 47] on span "[DATE] 12:00 AM - [DATE] 11:59 PM" at bounding box center [180, 50] width 97 height 8
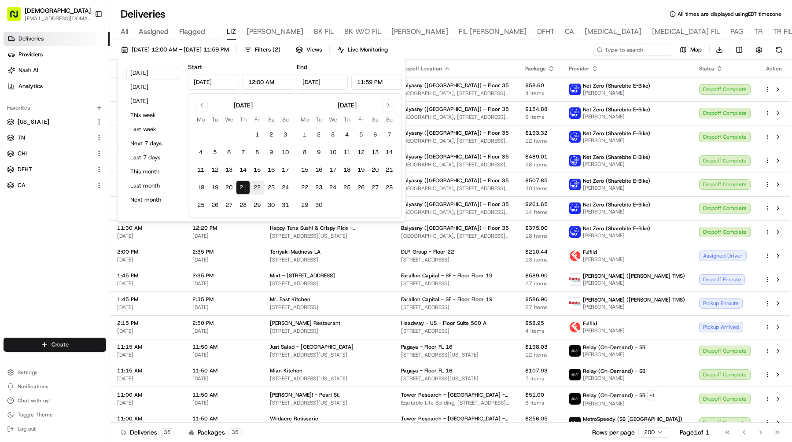
click at [256, 189] on button "22" at bounding box center [257, 187] width 14 height 14
type input "Aug 22, 2025"
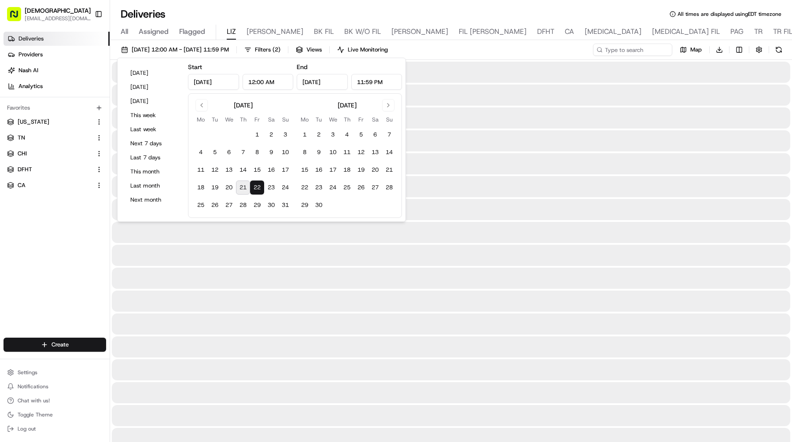
click at [256, 189] on button "22" at bounding box center [257, 187] width 14 height 14
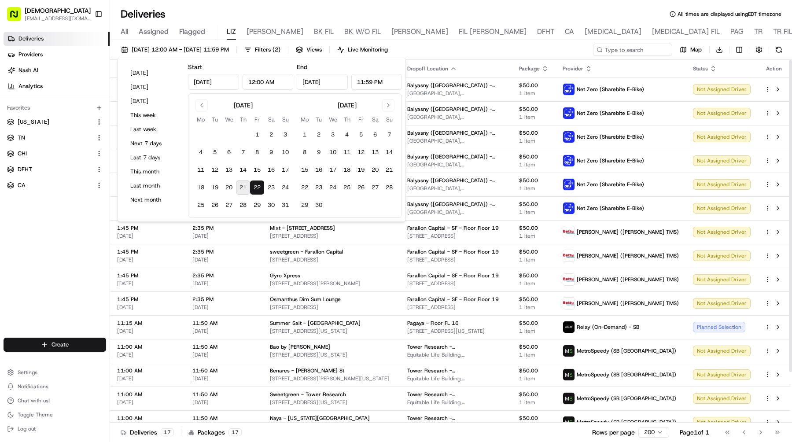
click at [540, 51] on div "08/22/2025 12:00 AM - 08/22/2025 11:59 PM Filters ( 2 ) Views Live Monitoring M…" at bounding box center [451, 52] width 682 height 16
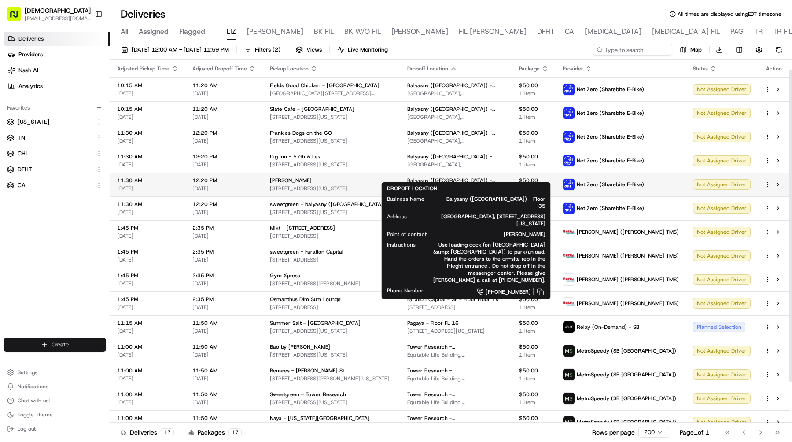
scroll to position [59, 0]
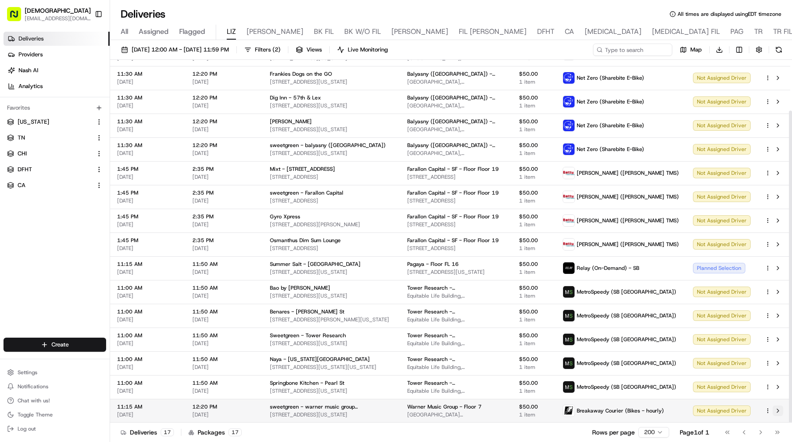
click at [781, 409] on button at bounding box center [777, 410] width 11 height 11
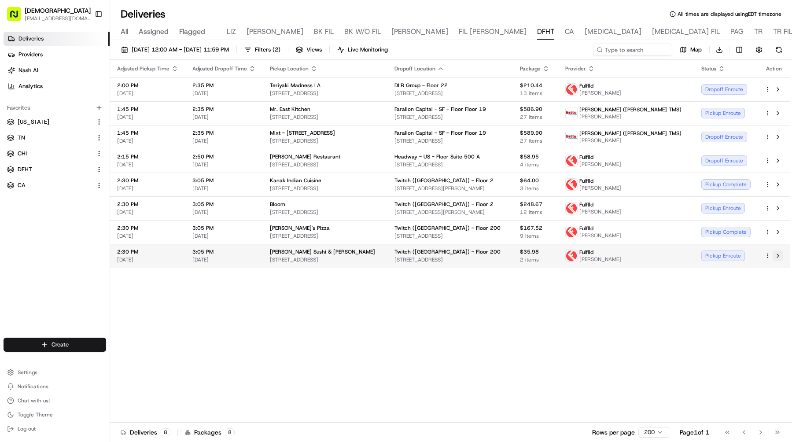
click at [780, 253] on button at bounding box center [777, 255] width 11 height 11
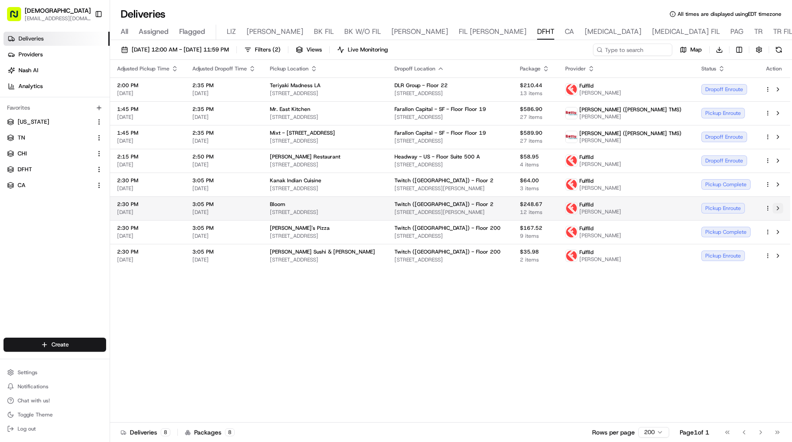
click at [777, 206] on button at bounding box center [777, 208] width 11 height 11
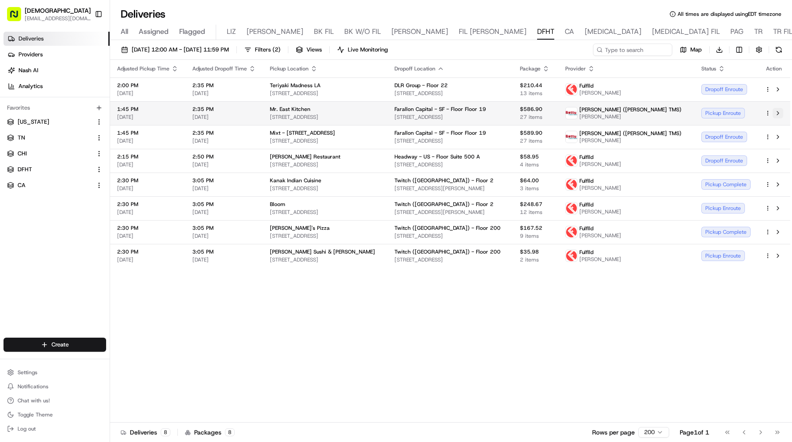
click at [777, 114] on button at bounding box center [777, 113] width 11 height 11
click at [99, 10] on button "Toggle Sidebar" at bounding box center [98, 14] width 15 height 15
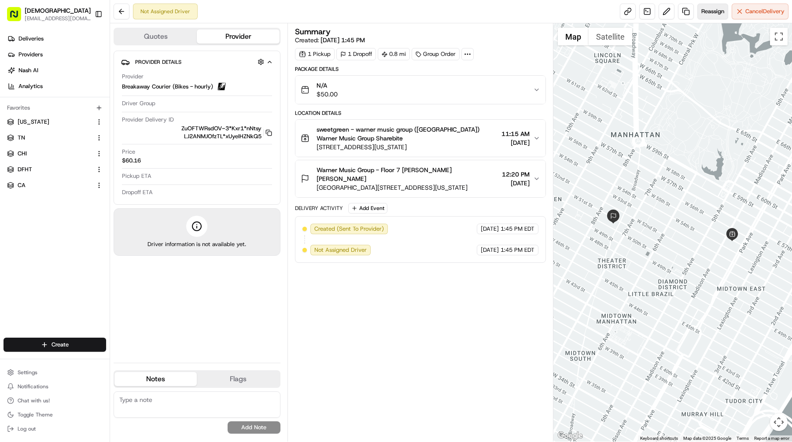
click at [710, 18] on button "Reassign" at bounding box center [712, 12] width 31 height 16
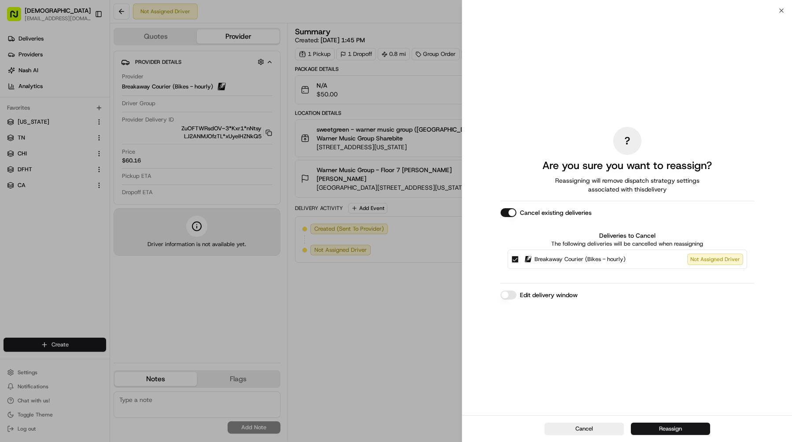
click at [678, 424] on button "Reassign" at bounding box center [670, 428] width 79 height 12
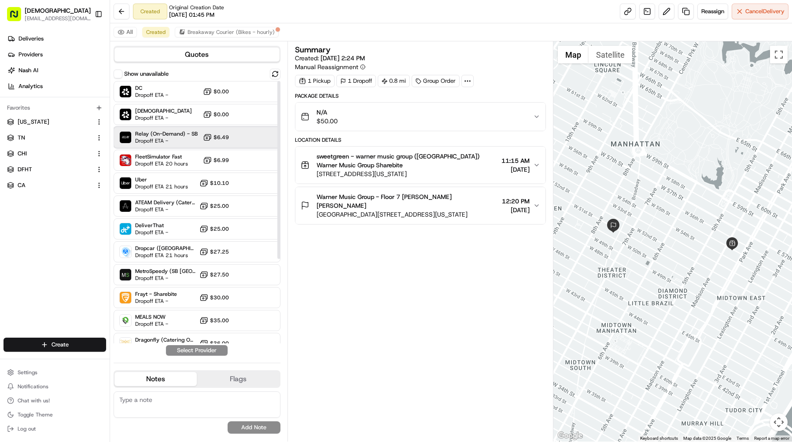
click at [158, 143] on span "Dropoff ETA -" at bounding box center [166, 140] width 62 height 7
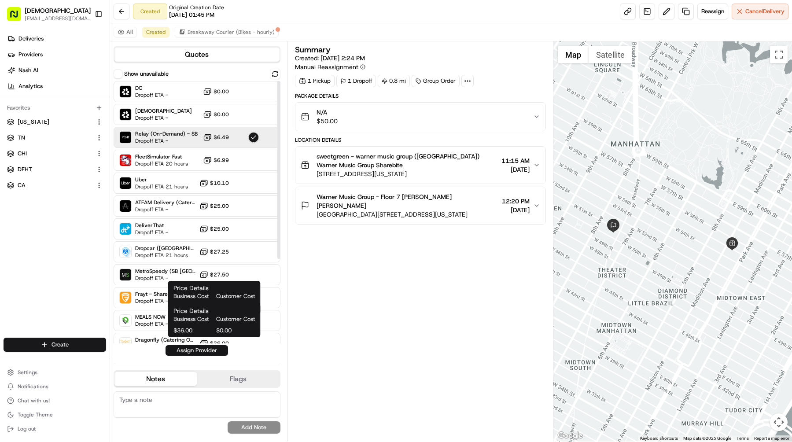
click at [213, 351] on button "Assign Provider" at bounding box center [196, 350] width 62 height 11
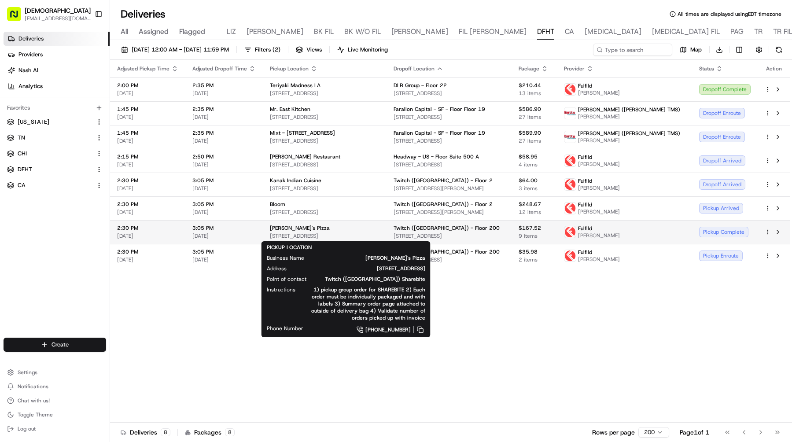
drag, startPoint x: 415, startPoint y: 238, endPoint x: 267, endPoint y: 236, distance: 147.9
click at [267, 236] on td "[PERSON_NAME]'s Pizza [STREET_ADDRESS]" at bounding box center [325, 232] width 124 height 24
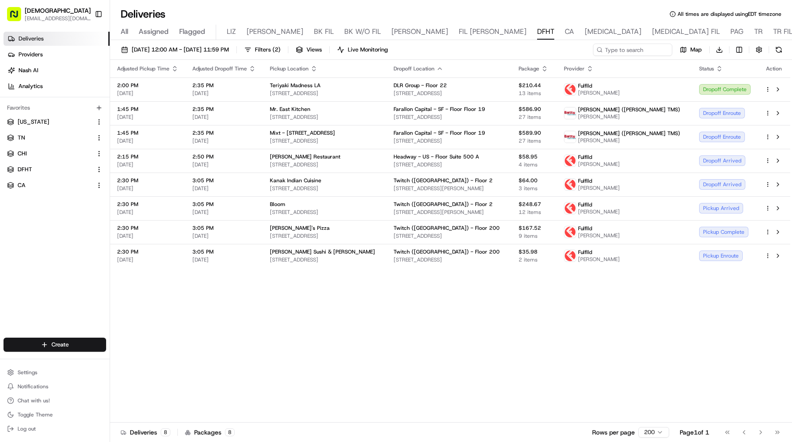
copy span "[STREET_ADDRESS]"
click at [708, 227] on div "Pickup Complete" at bounding box center [724, 232] width 51 height 11
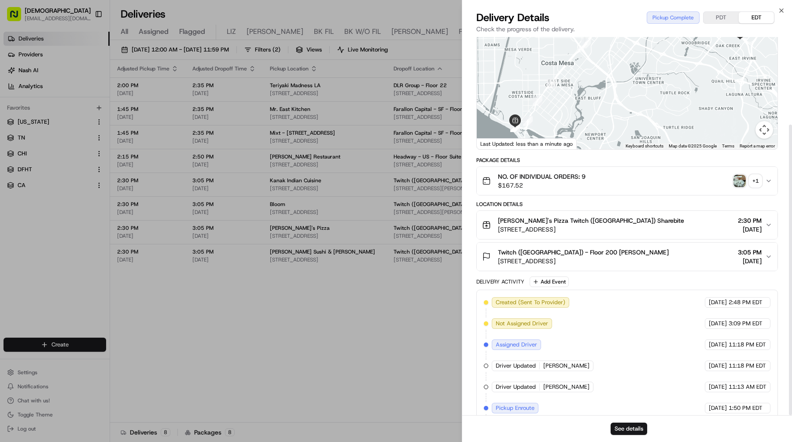
scroll to position [114, 0]
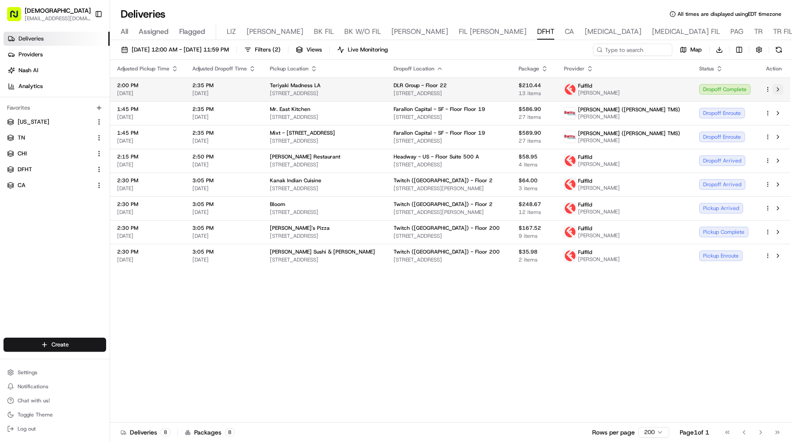
click at [779, 89] on button at bounding box center [777, 89] width 11 height 11
click at [780, 87] on button at bounding box center [777, 89] width 11 height 11
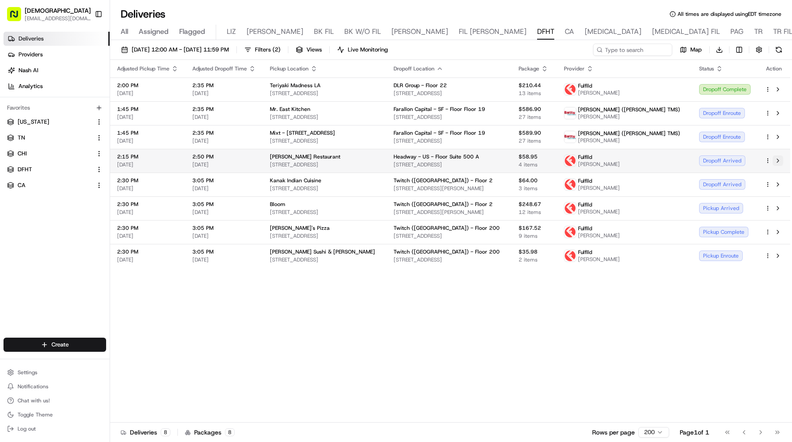
click at [779, 159] on button at bounding box center [777, 160] width 11 height 11
click at [532, 301] on div "Adjusted Pickup Time Adjusted Dropoff Time Pickup Location Dropoff Location Pac…" at bounding box center [450, 241] width 680 height 363
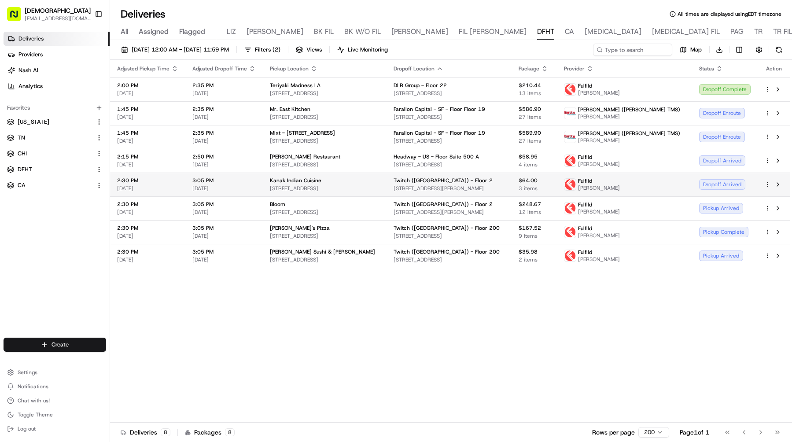
click at [711, 184] on div "Dropoff Arrived" at bounding box center [724, 184] width 51 height 11
click at [94, 19] on button "Toggle Sidebar" at bounding box center [98, 14] width 15 height 15
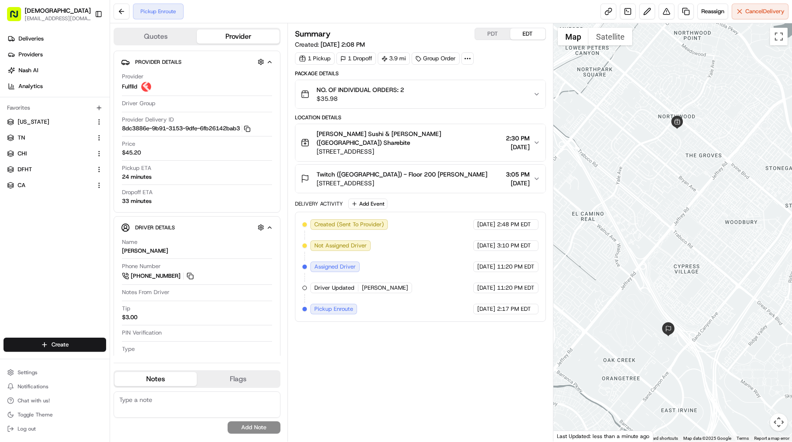
drag, startPoint x: 447, startPoint y: 144, endPoint x: 316, endPoint y: 143, distance: 130.7
click at [316, 143] on div "[PERSON_NAME] Sushi & [PERSON_NAME] ([GEOGRAPHIC_DATA]) Sharebite [STREET_ADDRE…" at bounding box center [417, 142] width 232 height 26
copy span "[STREET_ADDRESS]"
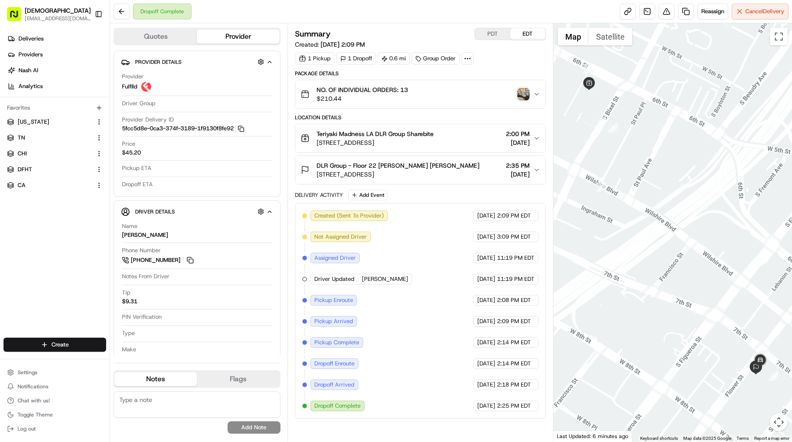
click at [526, 94] on img "button" at bounding box center [523, 94] width 12 height 12
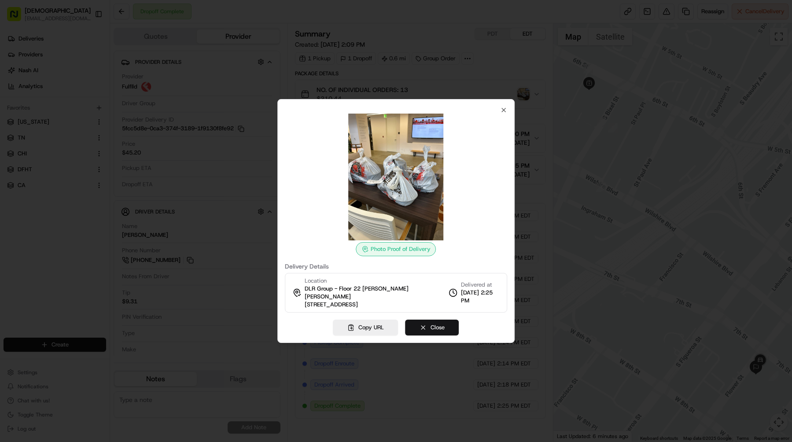
click at [432, 323] on button "Close" at bounding box center [432, 327] width 54 height 16
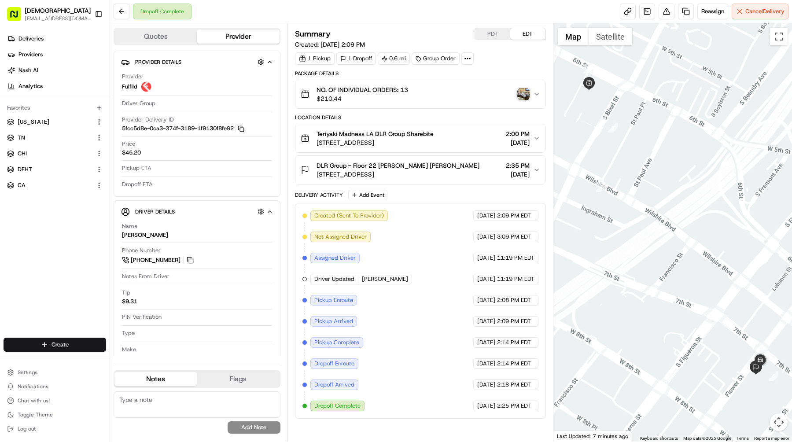
click at [523, 92] on img "button" at bounding box center [523, 94] width 12 height 12
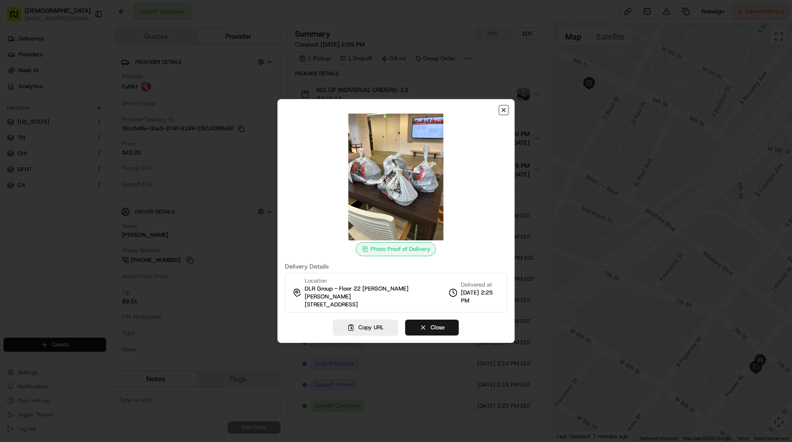
click at [504, 111] on icon "button" at bounding box center [503, 109] width 7 height 7
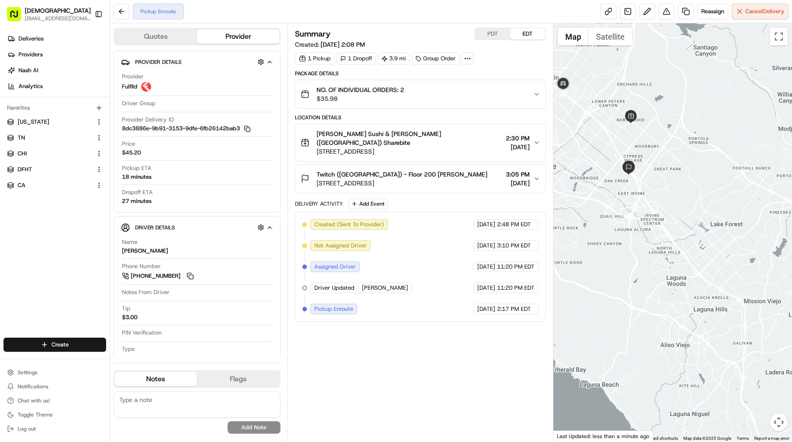
drag, startPoint x: 602, startPoint y: 118, endPoint x: 663, endPoint y: 139, distance: 64.4
click at [663, 139] on div at bounding box center [672, 232] width 238 height 418
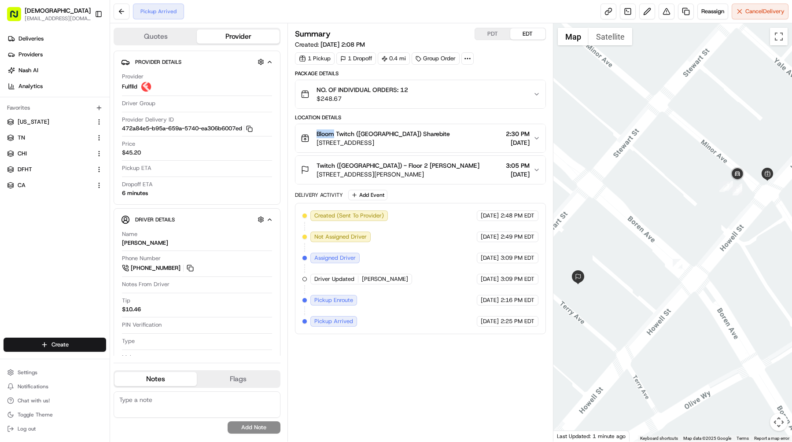
drag, startPoint x: 317, startPoint y: 134, endPoint x: 332, endPoint y: 134, distance: 14.5
click at [332, 134] on span "Bloom Twitch (USA) Sharebite" at bounding box center [382, 133] width 133 height 9
copy span "Bloom"
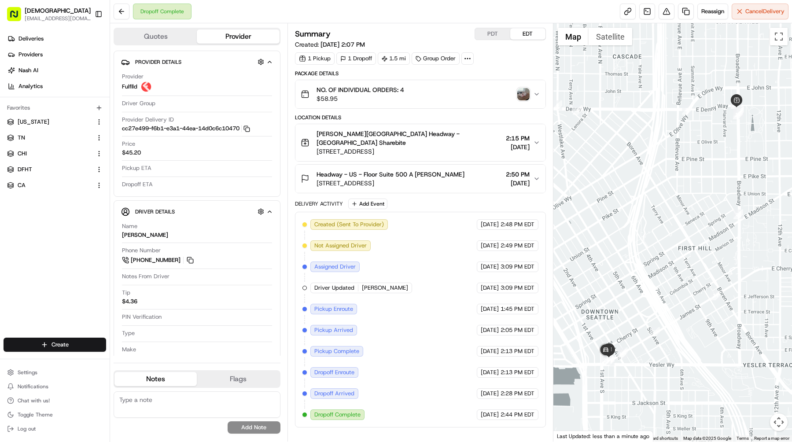
click at [523, 92] on img "button" at bounding box center [523, 94] width 12 height 12
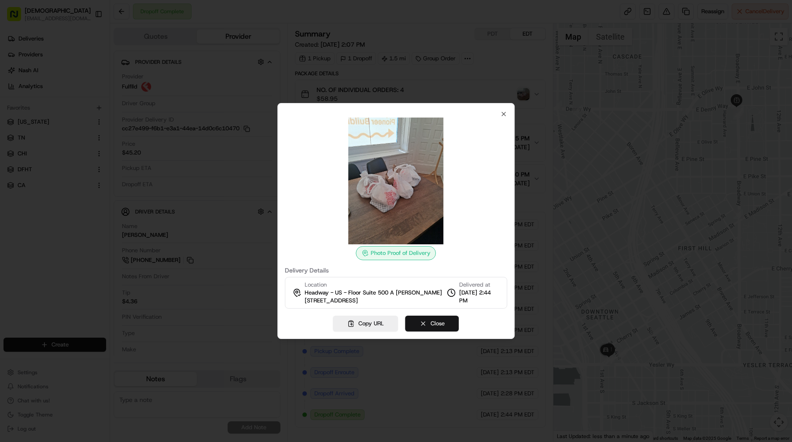
click at [445, 319] on button "Close" at bounding box center [432, 323] width 54 height 16
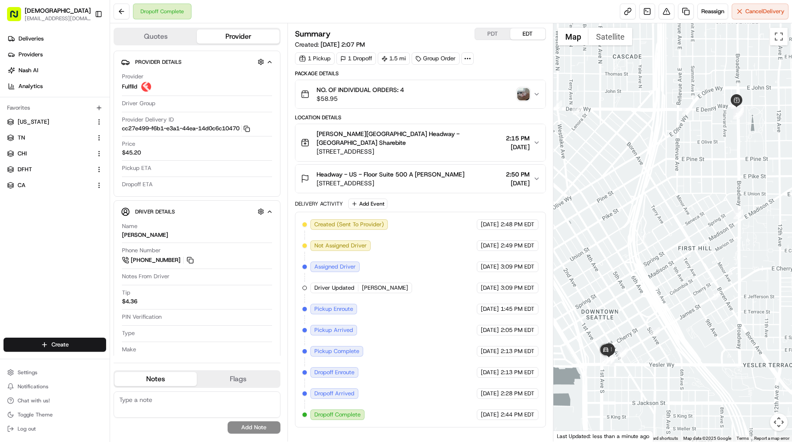
click at [525, 91] on img "button" at bounding box center [523, 94] width 12 height 12
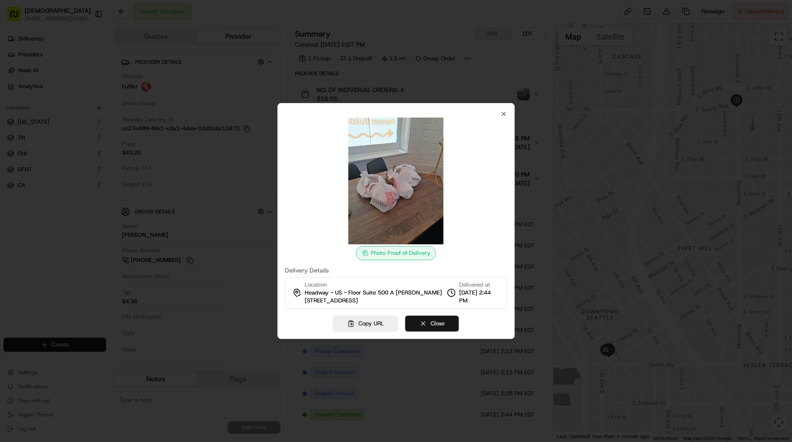
click at [440, 321] on button "Close" at bounding box center [432, 323] width 54 height 16
